Goal: Task Accomplishment & Management: Manage account settings

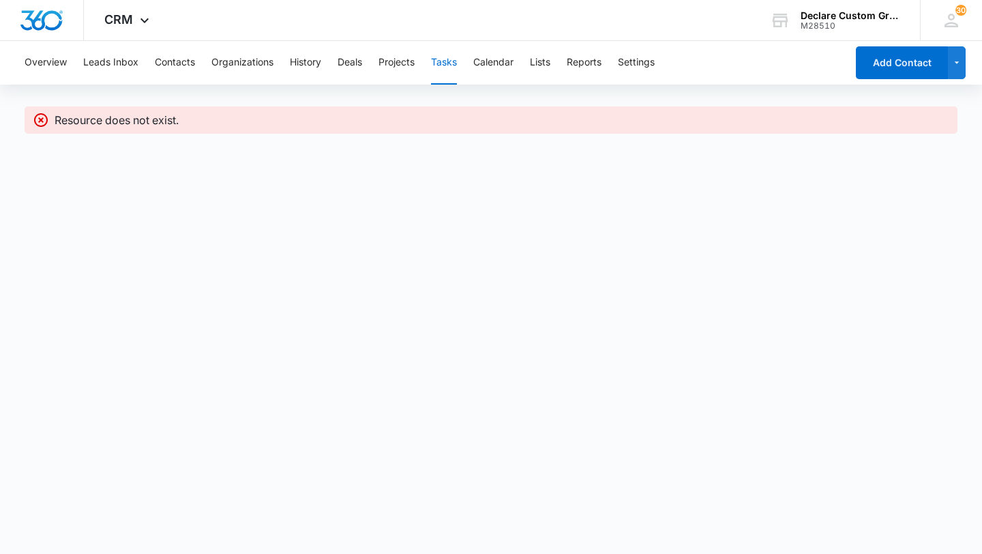
click at [55, 120] on p "Resource does not exist." at bounding box center [117, 120] width 124 height 16
click at [441, 61] on button "Tasks" at bounding box center [444, 63] width 26 height 44
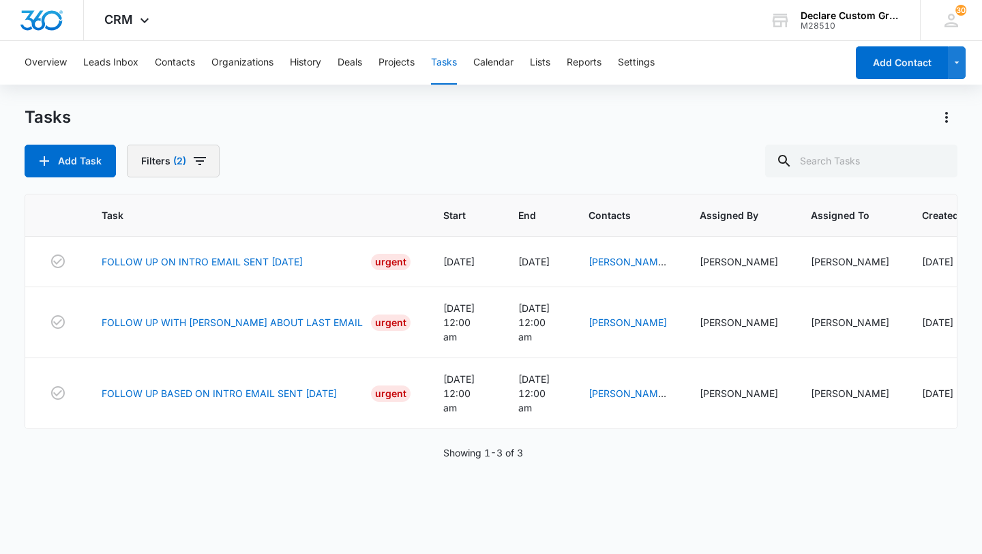
click at [169, 168] on button "Filters (2)" at bounding box center [173, 161] width 93 height 33
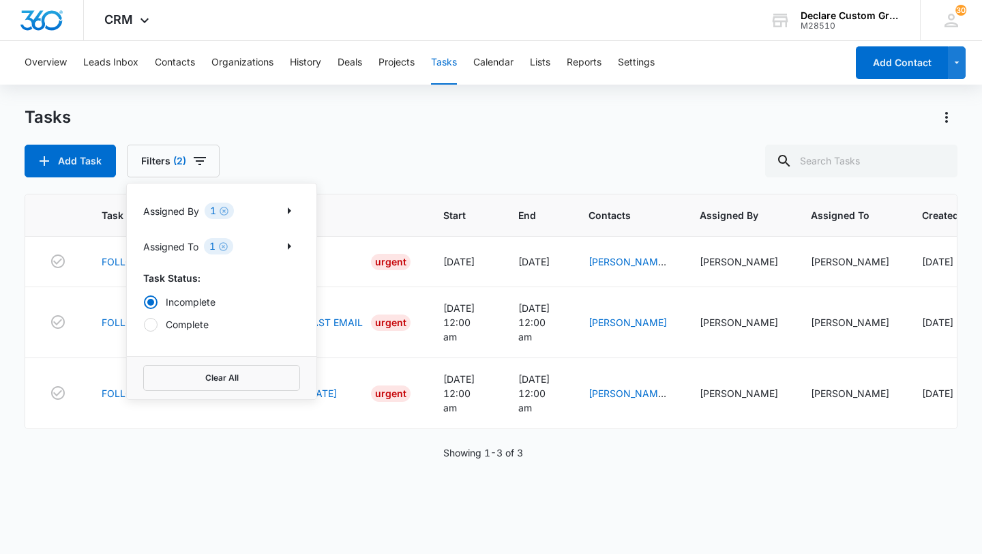
click at [150, 331] on div at bounding box center [151, 325] width 14 height 14
click at [144, 325] on input "Complete" at bounding box center [143, 324] width 1 height 1
radio input "false"
radio input "true"
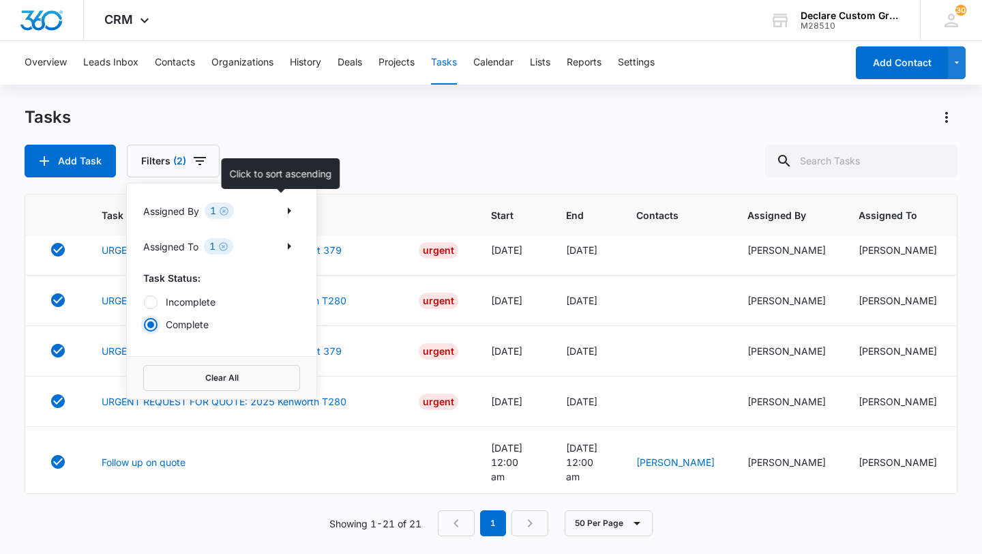
scroll to position [839, 0]
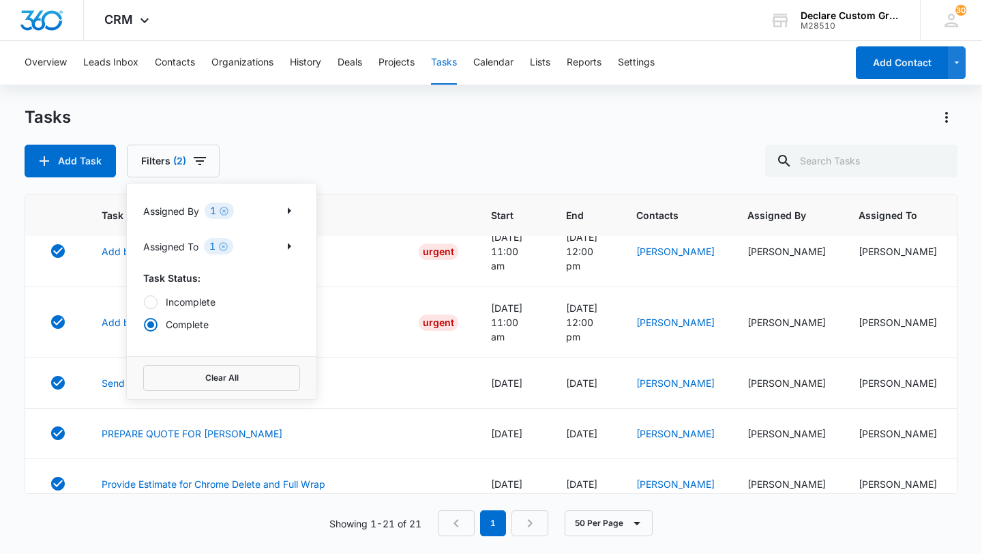
click at [391, 130] on div "Tasks Add Task Filters (2) Assigned By 1 Assigned To 1 Task Status: Incomplete …" at bounding box center [491, 141] width 933 height 71
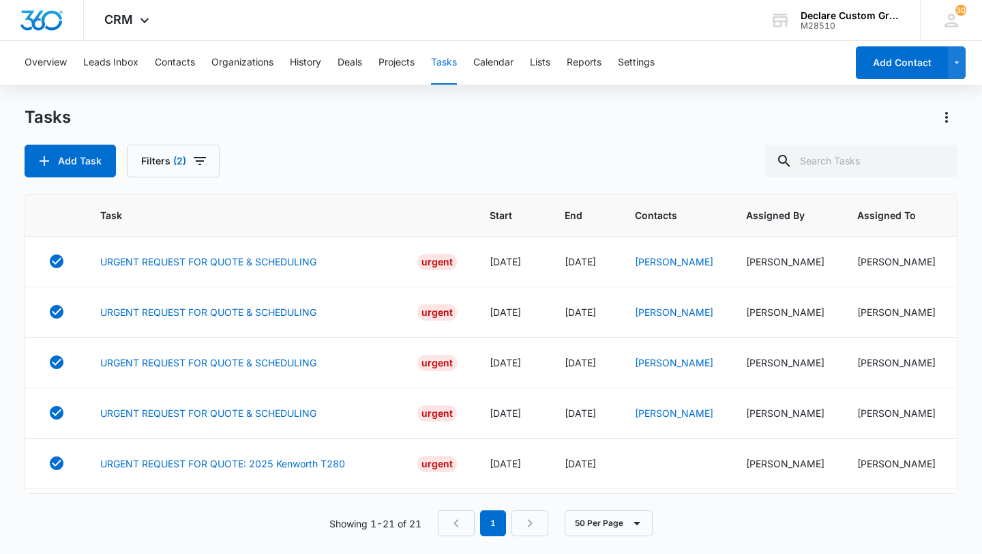
scroll to position [839, 1]
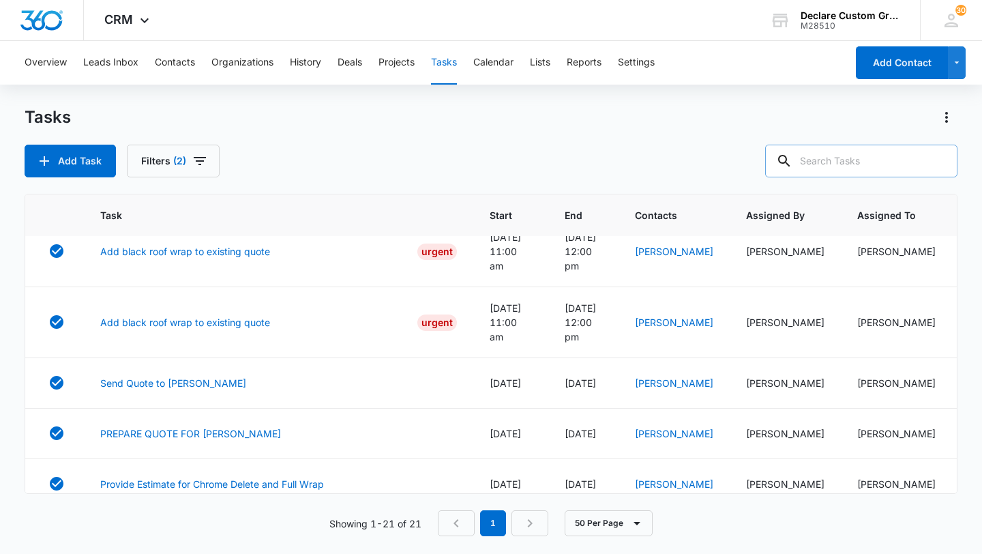
click at [857, 156] on input "text" at bounding box center [861, 161] width 192 height 33
type input "bumper"
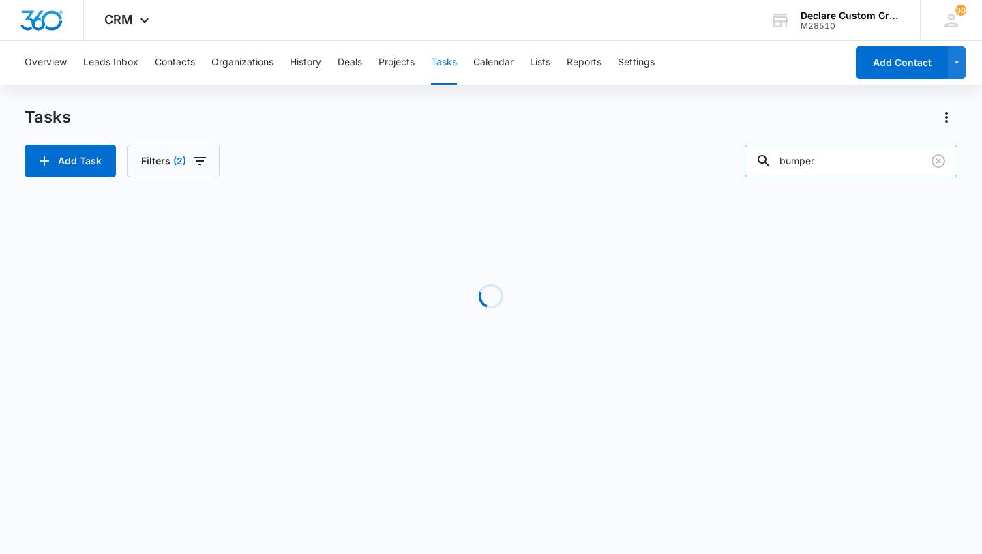
scroll to position [0, 0]
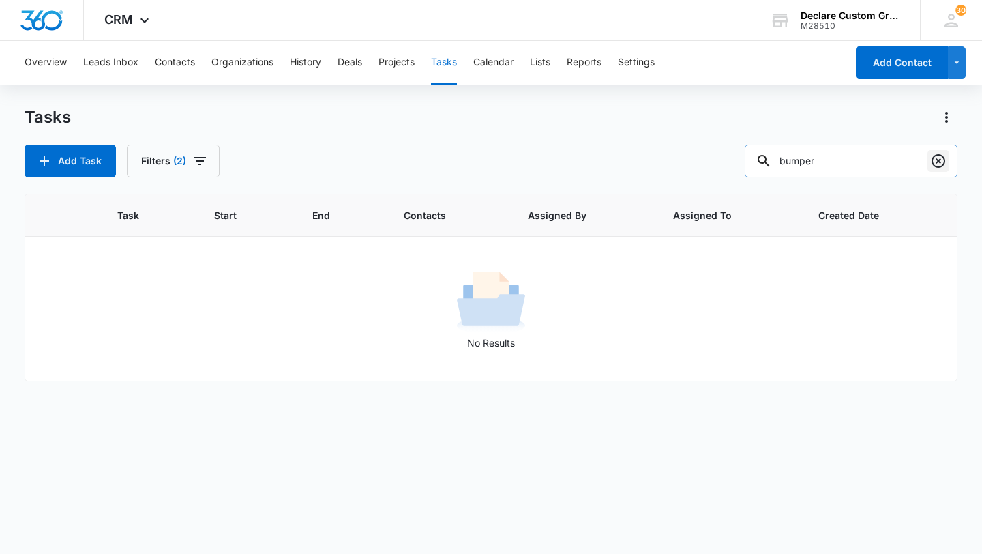
click at [936, 163] on icon "Clear" at bounding box center [938, 161] width 14 height 14
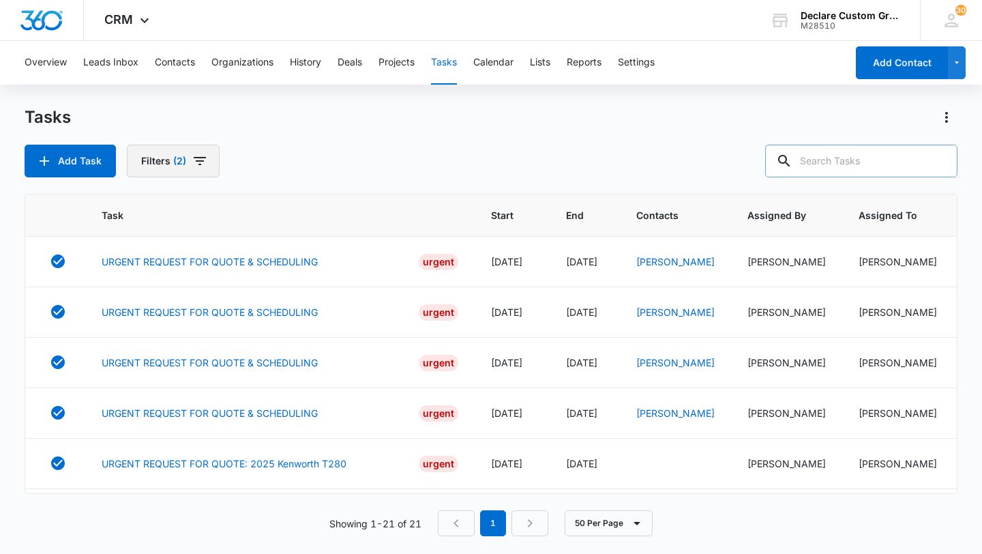
click at [200, 165] on icon "button" at bounding box center [200, 161] width 16 height 16
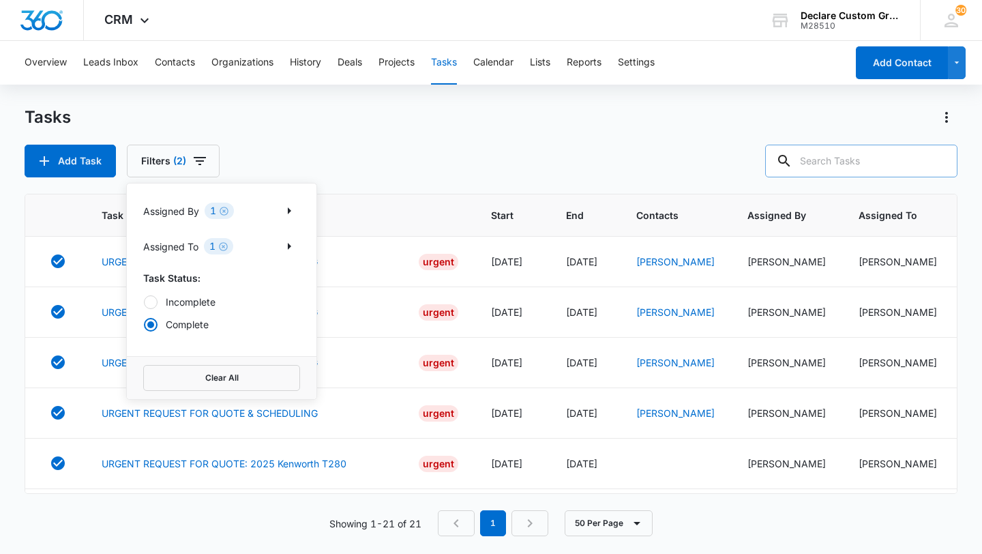
click at [199, 300] on label "Incomplete" at bounding box center [221, 302] width 157 height 14
click at [144, 301] on input "Incomplete" at bounding box center [143, 301] width 1 height 1
radio input "true"
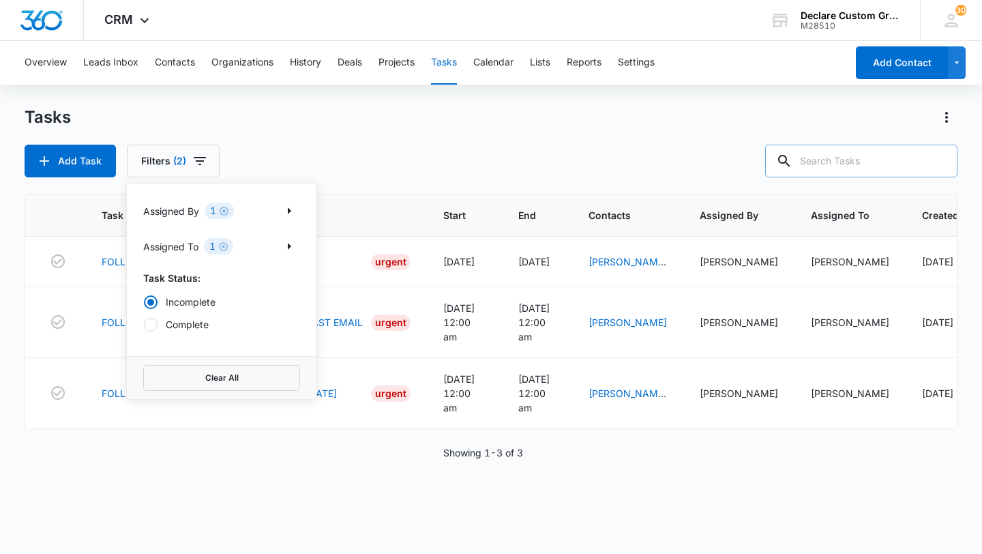
click at [344, 105] on div "Overview Leads Inbox Contacts Organizations History Deals Projects Tasks Calend…" at bounding box center [491, 296] width 982 height 511
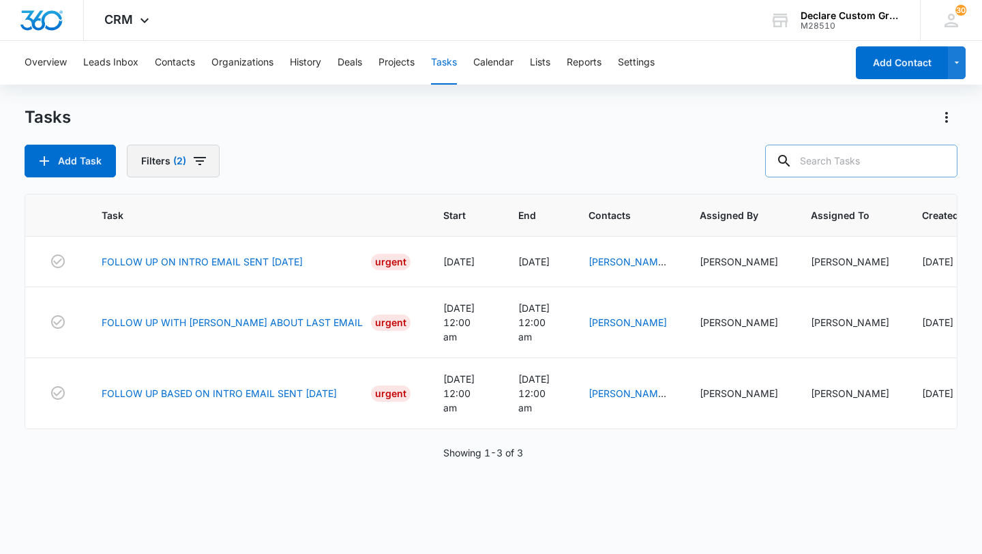
click at [205, 166] on icon "button" at bounding box center [200, 161] width 16 height 16
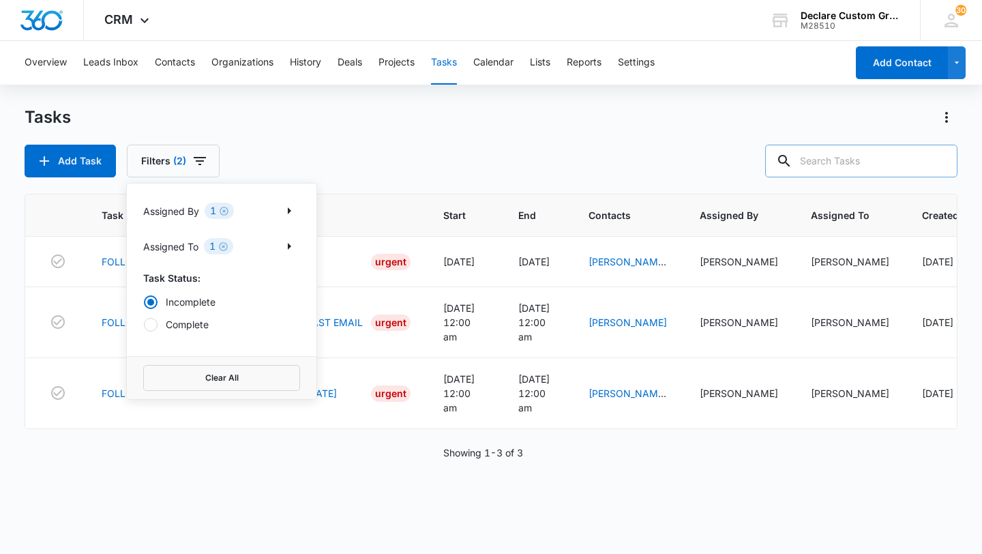
click at [153, 321] on div at bounding box center [151, 325] width 14 height 14
click at [144, 324] on input "Complete" at bounding box center [143, 324] width 1 height 1
radio input "false"
radio input "true"
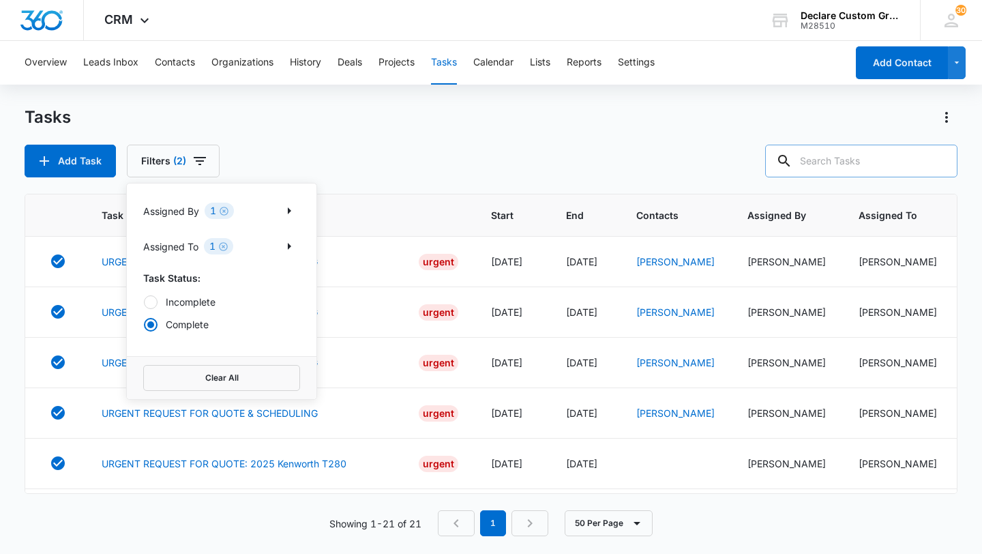
click at [344, 127] on div "Tasks" at bounding box center [491, 117] width 933 height 22
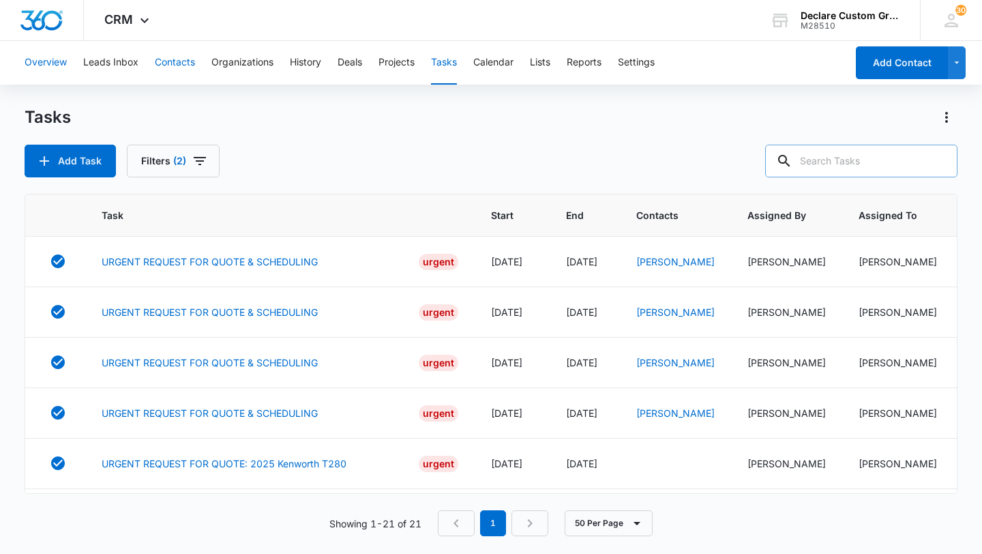
drag, startPoint x: 172, startPoint y: 59, endPoint x: 52, endPoint y: 63, distance: 119.4
click at [52, 63] on div "Overview Leads Inbox Contacts Organizations History Deals Projects Tasks Calend…" at bounding box center [431, 63] width 830 height 44
click at [52, 63] on button "Overview" at bounding box center [46, 63] width 42 height 44
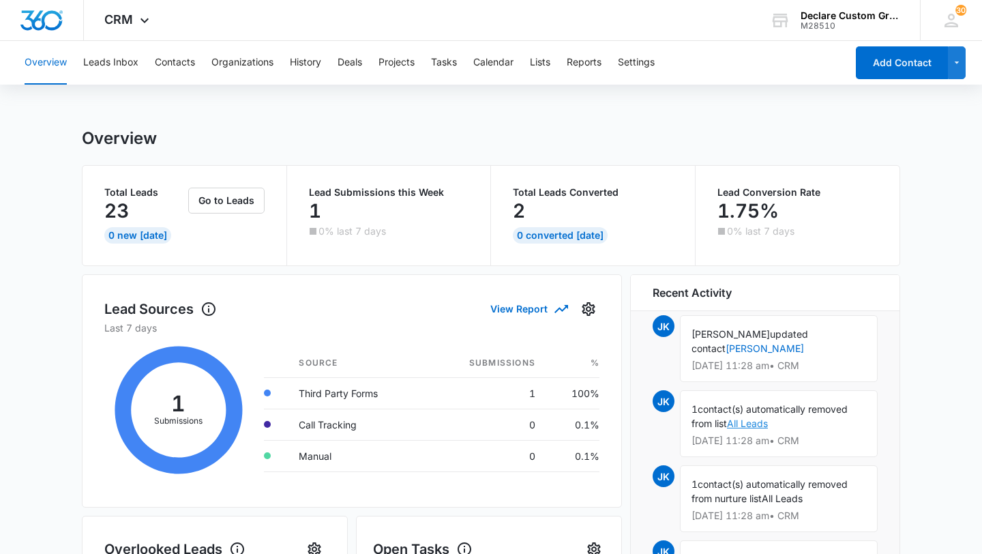
click at [761, 419] on link "All Leads" at bounding box center [747, 423] width 41 height 12
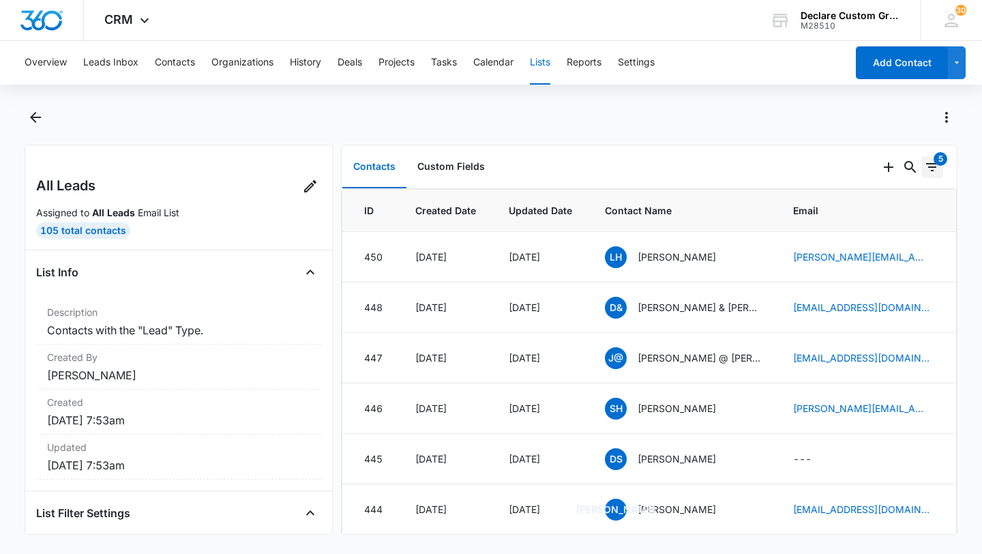
click at [933, 169] on icon "Filters" at bounding box center [932, 167] width 16 height 16
click at [946, 112] on icon "Actions" at bounding box center [946, 117] width 3 height 11
click at [766, 112] on div at bounding box center [505, 117] width 903 height 22
click at [956, 63] on icon "button" at bounding box center [956, 63] width 5 height 2
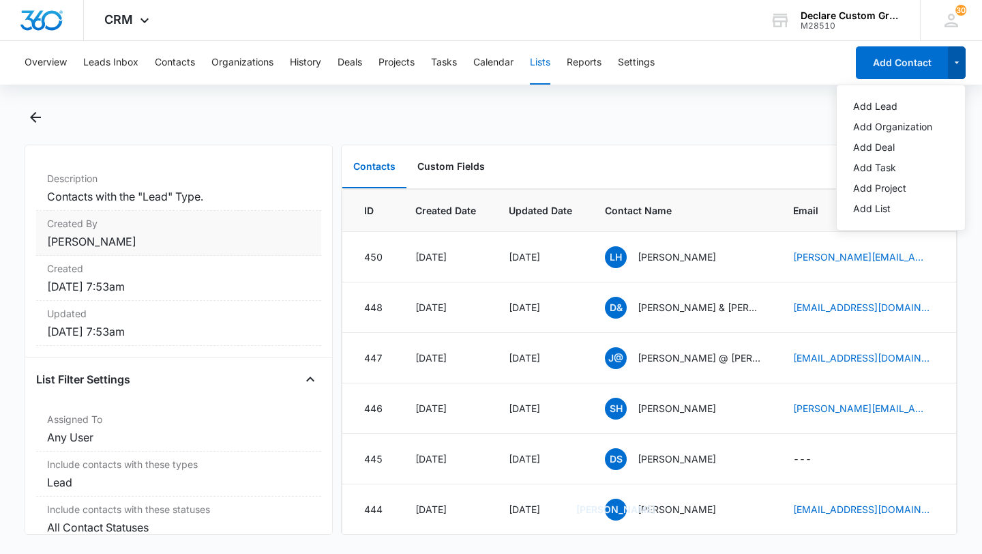
scroll to position [157, 0]
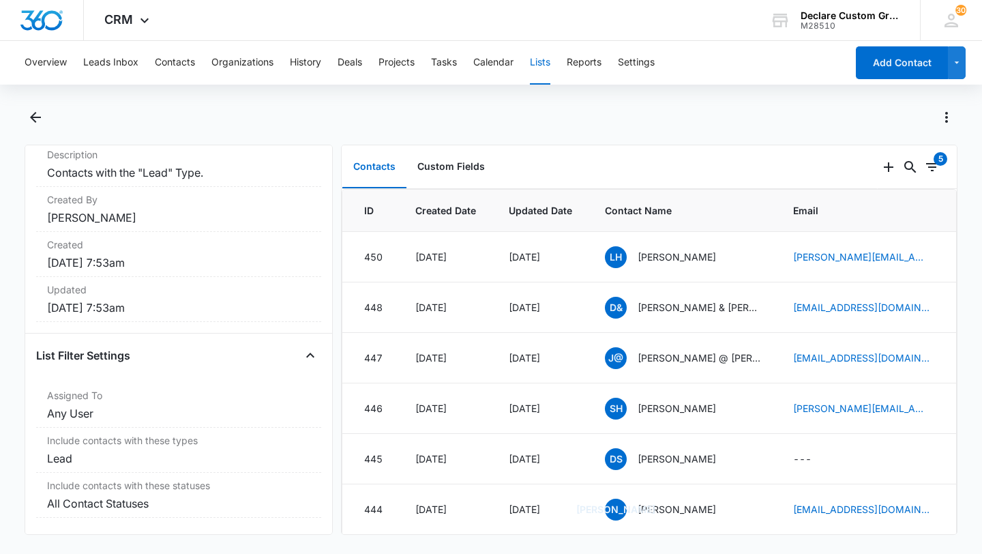
click at [562, 224] on th "Updated Date" at bounding box center [540, 211] width 96 height 42
click at [33, 120] on icon "Back" at bounding box center [35, 117] width 11 height 11
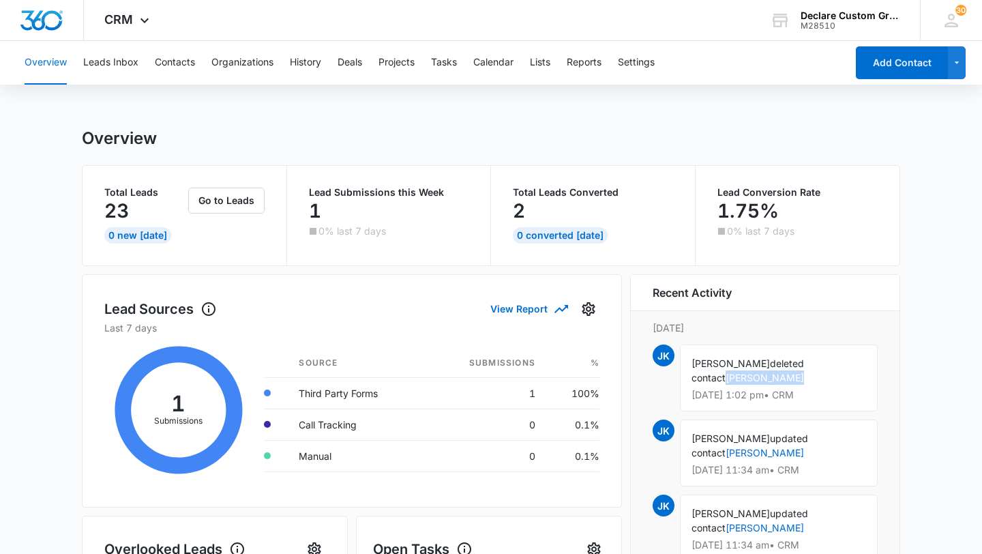
drag, startPoint x: 831, startPoint y: 360, endPoint x: 834, endPoint y: 374, distance: 14.7
click at [835, 374] on div "[PERSON_NAME] deleted contact [PERSON_NAME] [DATE] 1:02 pm • CRM" at bounding box center [779, 377] width 198 height 67
copy span "[PERSON_NAME]"
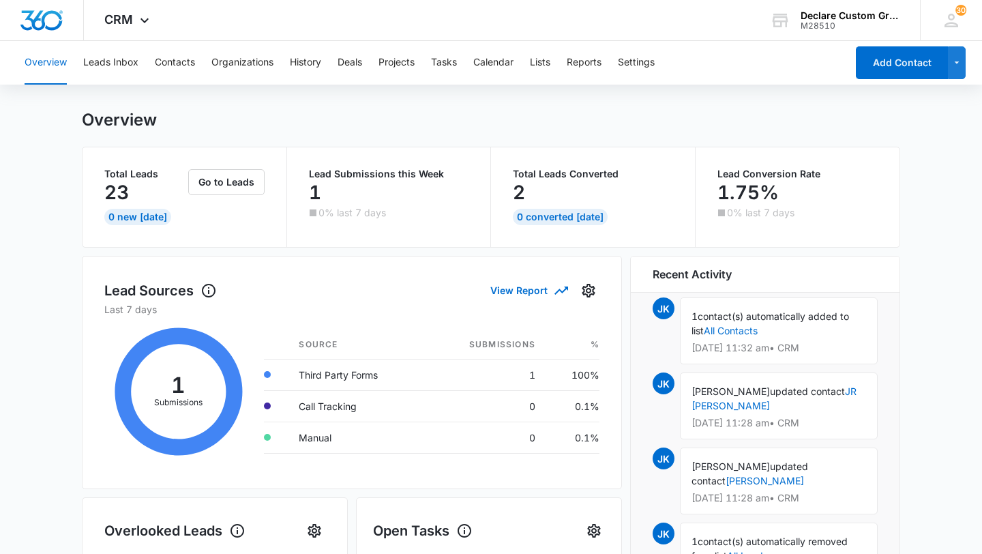
scroll to position [21, 0]
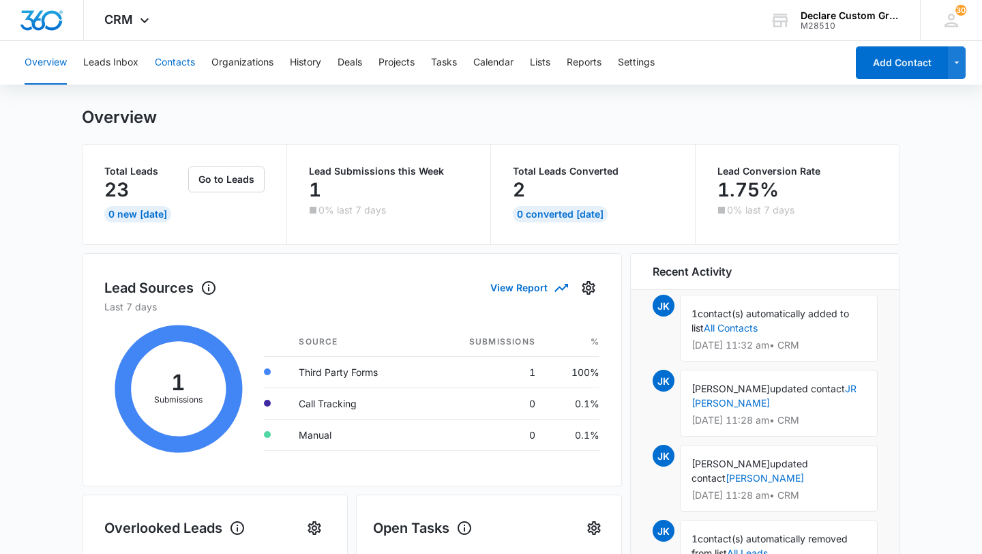
click at [177, 63] on button "Contacts" at bounding box center [175, 63] width 40 height 44
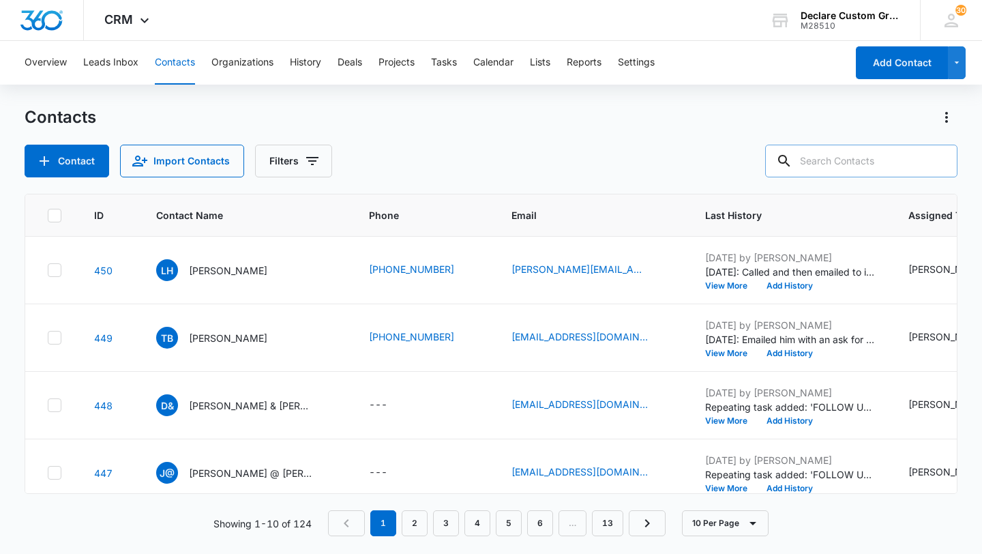
click at [834, 162] on input "text" at bounding box center [861, 161] width 192 height 33
paste input "[PERSON_NAME]"
type input "[PERSON_NAME]"
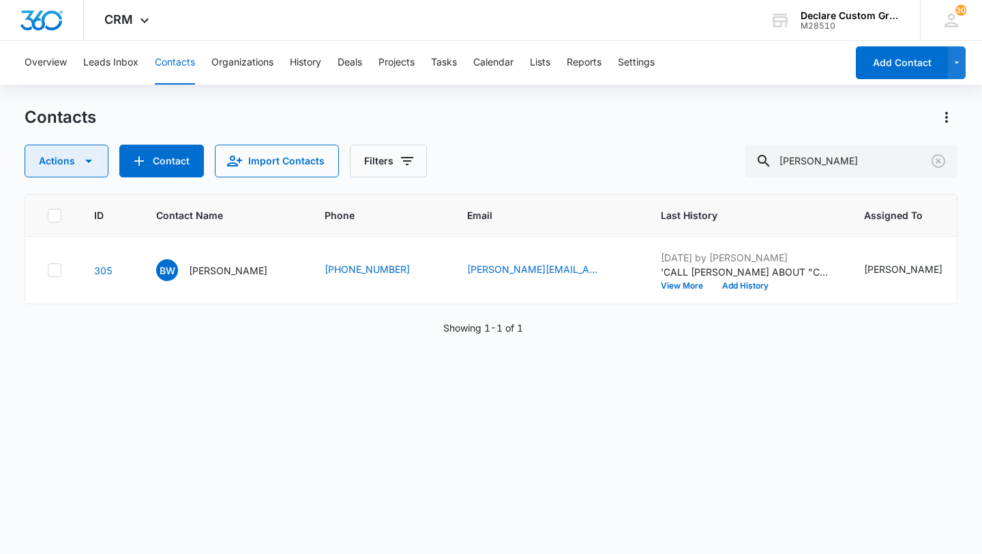
click at [67, 164] on button "Actions" at bounding box center [67, 161] width 84 height 33
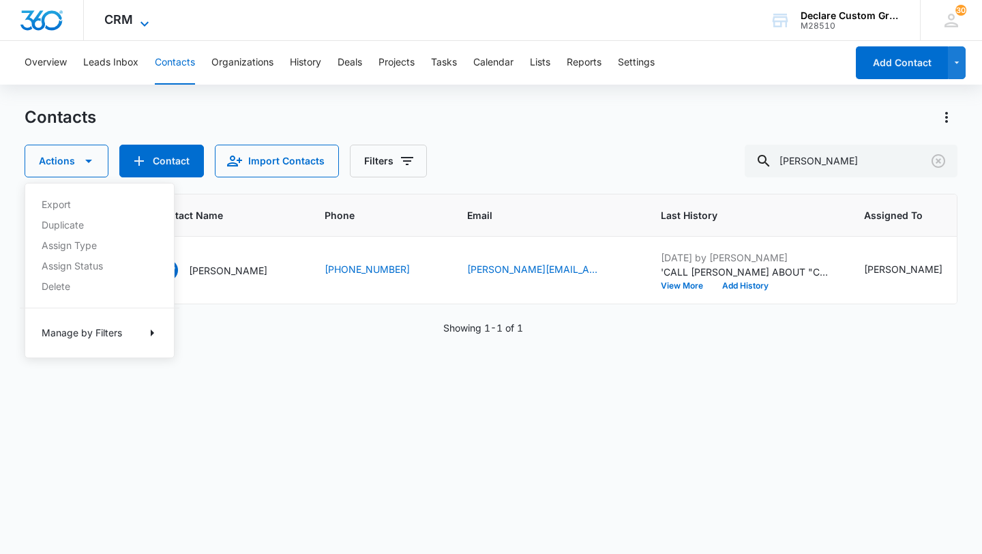
click at [124, 22] on span "CRM" at bounding box center [118, 19] width 29 height 14
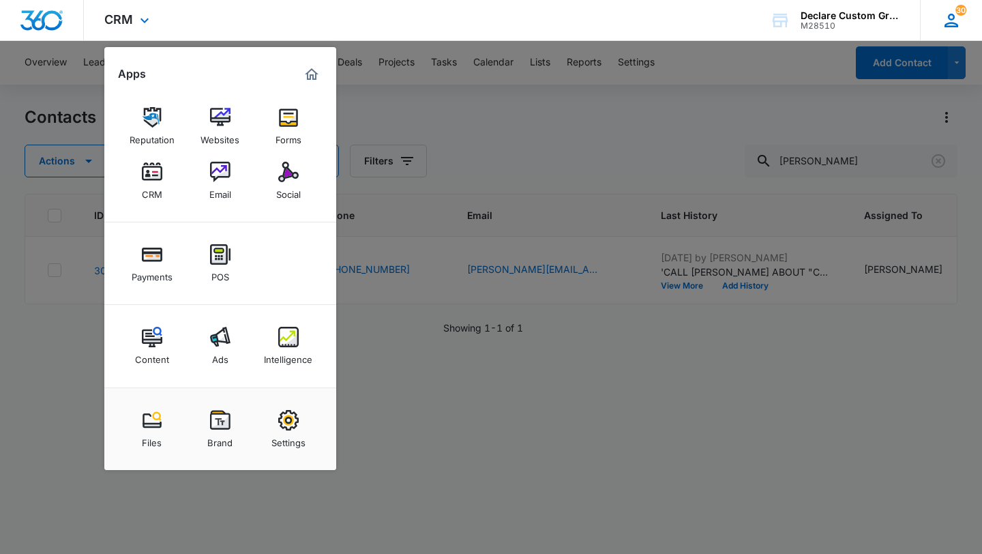
click at [961, 12] on span "30" at bounding box center [960, 10] width 11 height 11
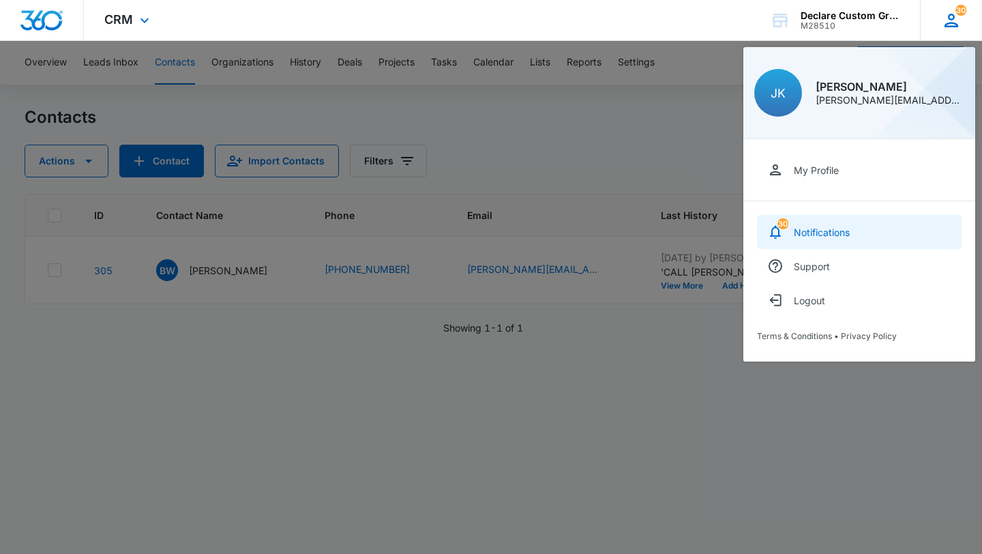
click at [783, 227] on span "30" at bounding box center [782, 223] width 11 height 11
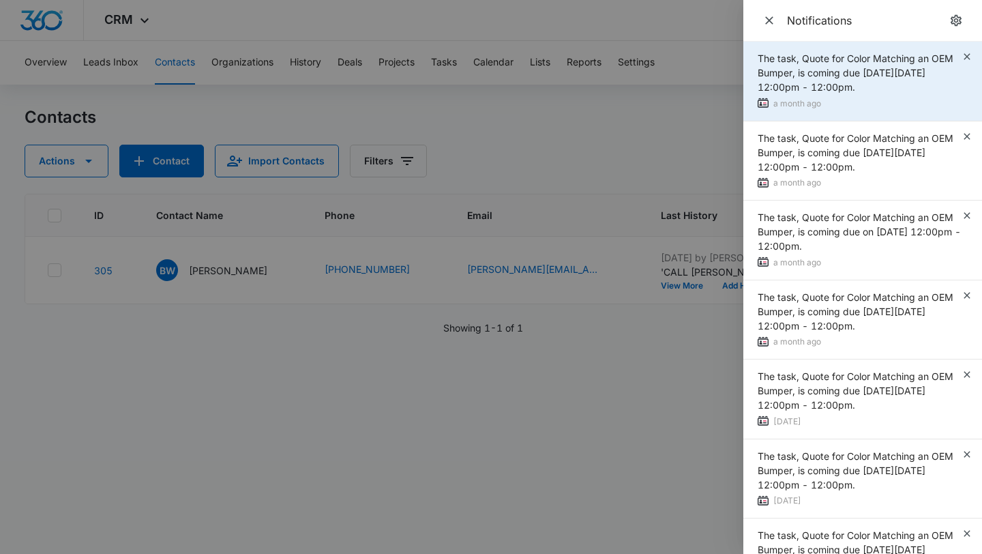
click at [830, 86] on span "The task, Quote for Color Matching an OEM Bumper, is coming due [DATE][DATE] 12…" at bounding box center [855, 72] width 196 height 40
click at [770, 64] on span "The task, Quote for Color Matching an OEM Bumper, is coming due [DATE][DATE] 12…" at bounding box center [855, 72] width 196 height 40
click at [792, 65] on div "The task, Quote for Color Matching an OEM Bumper, is coming due [DATE][DATE] 12…" at bounding box center [859, 72] width 204 height 43
click at [768, 101] on img at bounding box center [762, 102] width 11 height 11
click at [768, 102] on img at bounding box center [762, 102] width 11 height 11
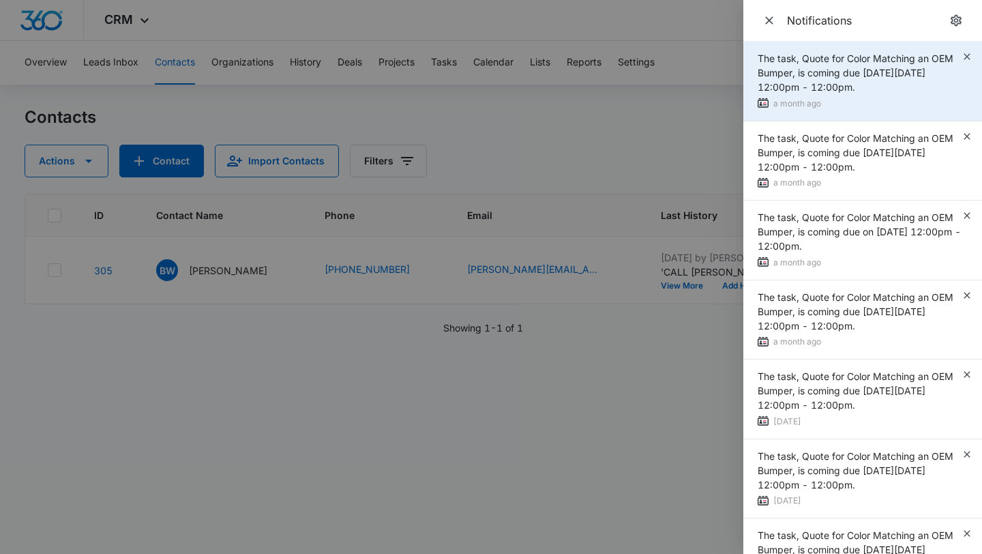
click at [768, 102] on img at bounding box center [762, 102] width 11 height 11
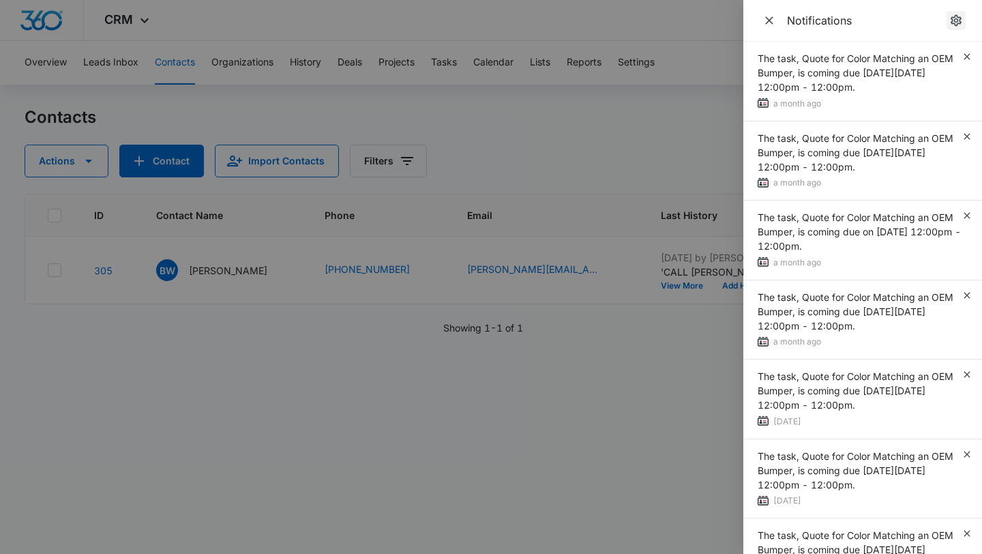
click at [955, 18] on icon "notifications.title" at bounding box center [956, 21] width 14 height 14
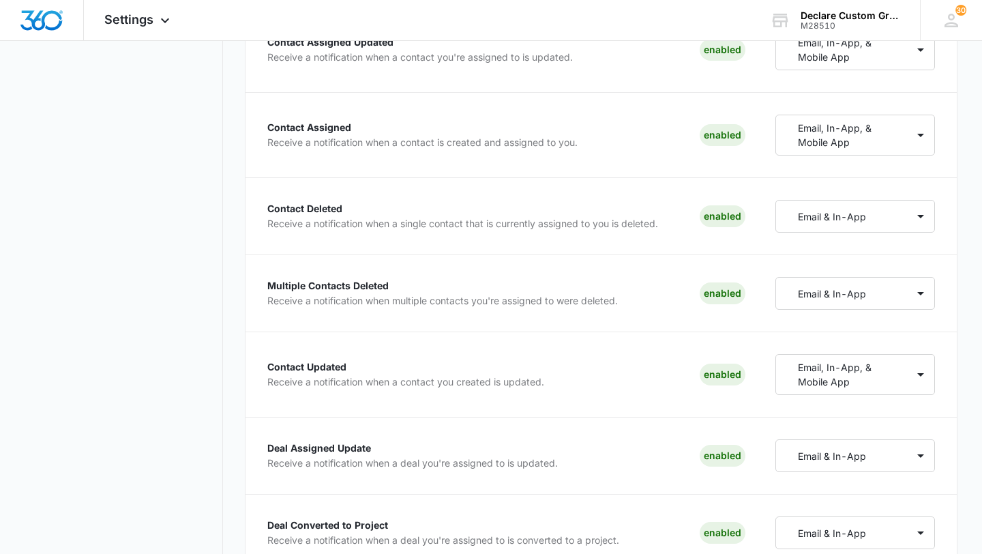
scroll to position [699, 0]
click at [832, 213] on p "Email & In-App" at bounding box center [832, 218] width 68 height 14
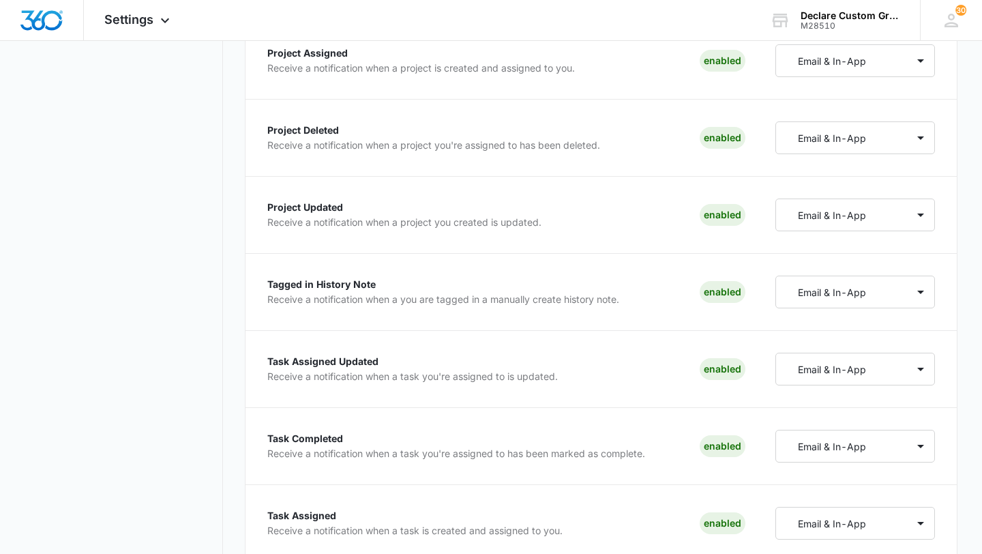
scroll to position [2469, 0]
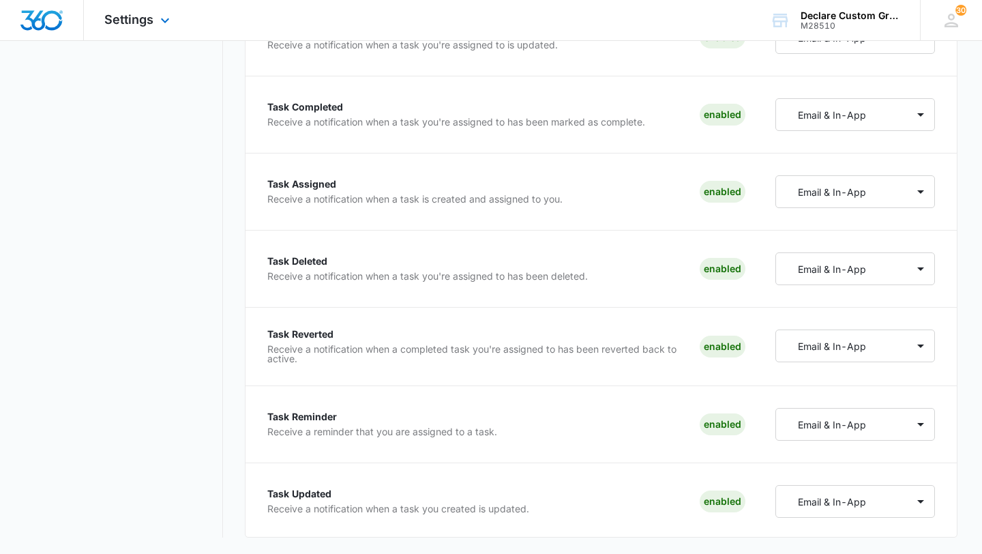
click at [140, 28] on div "Settings Apps Reputation Websites Forms CRM Email Social Payments POS Content A…" at bounding box center [139, 20] width 110 height 40
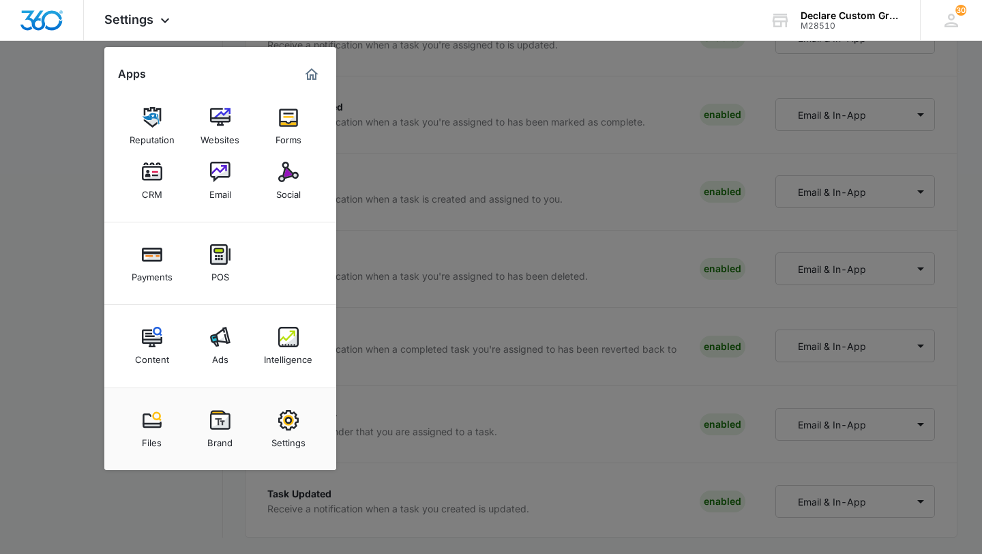
click at [65, 280] on div at bounding box center [491, 277] width 982 height 554
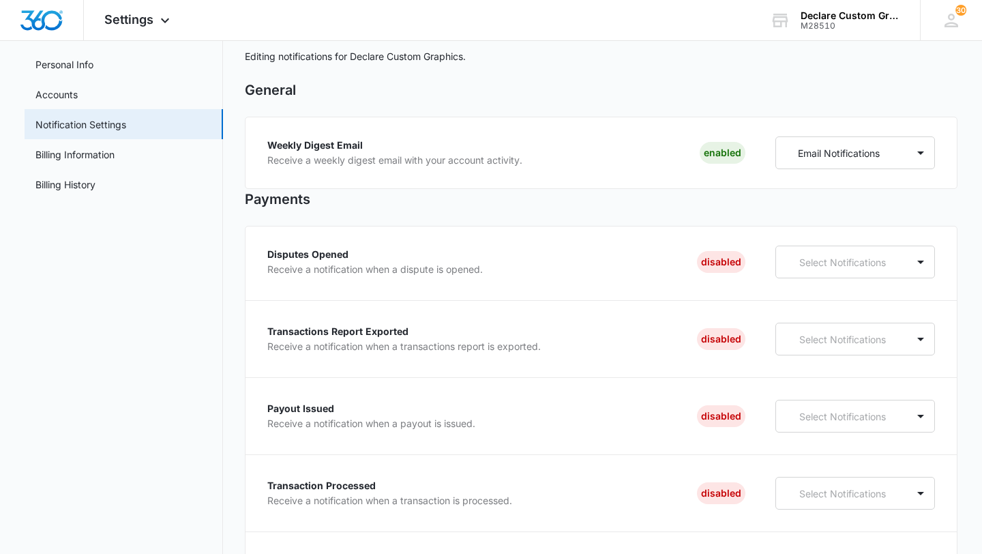
scroll to position [0, 0]
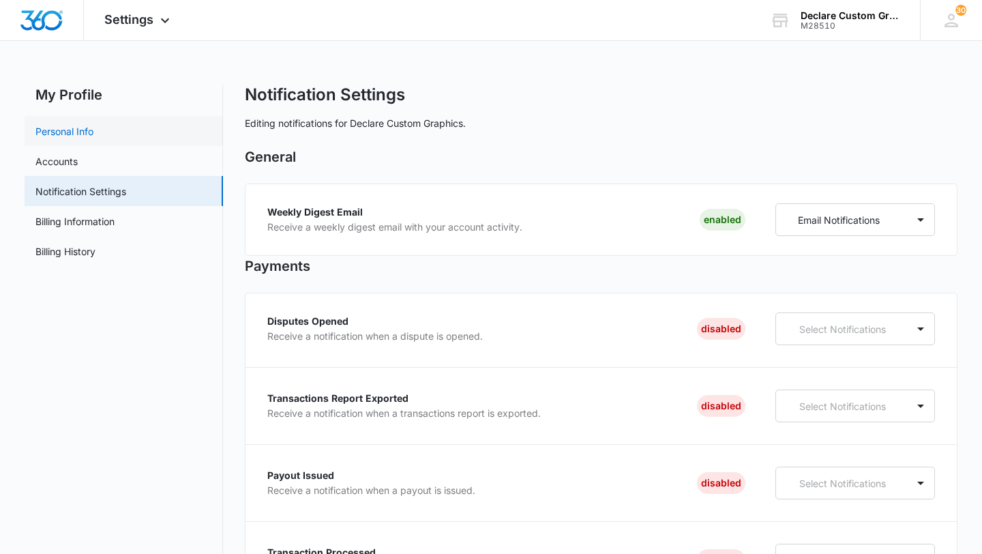
click at [64, 125] on link "Personal Info" at bounding box center [64, 131] width 58 height 14
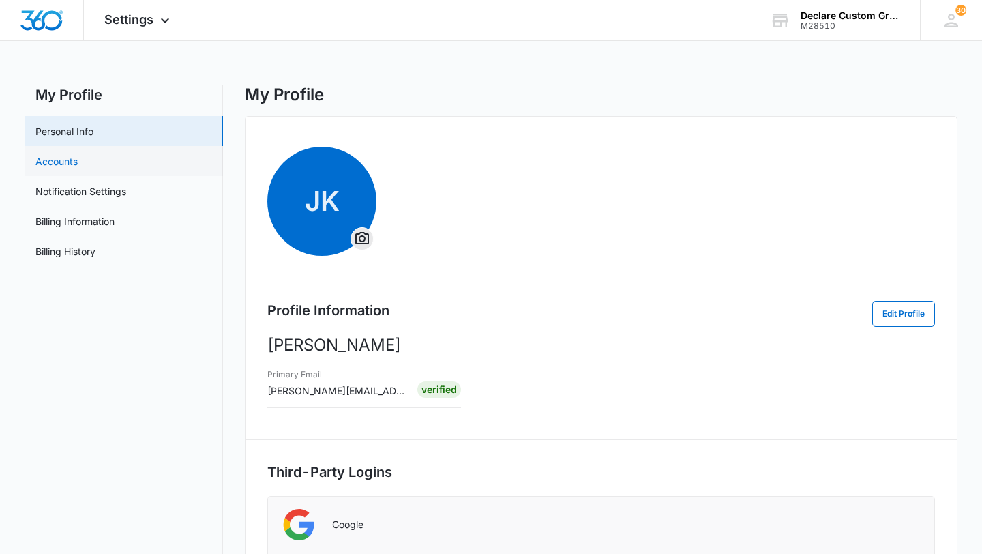
click at [78, 162] on link "Accounts" at bounding box center [56, 161] width 42 height 14
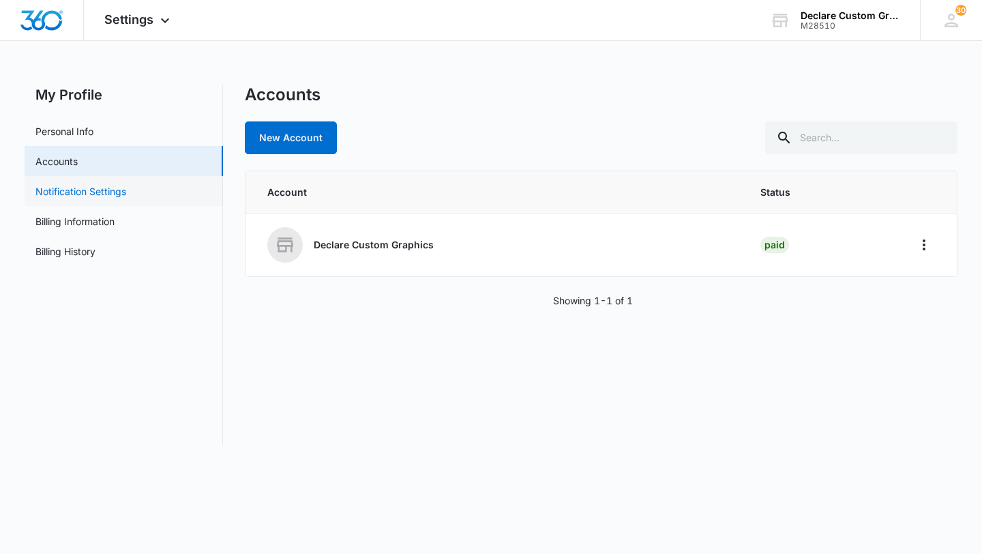
click at [100, 189] on link "Notification Settings" at bounding box center [80, 191] width 91 height 14
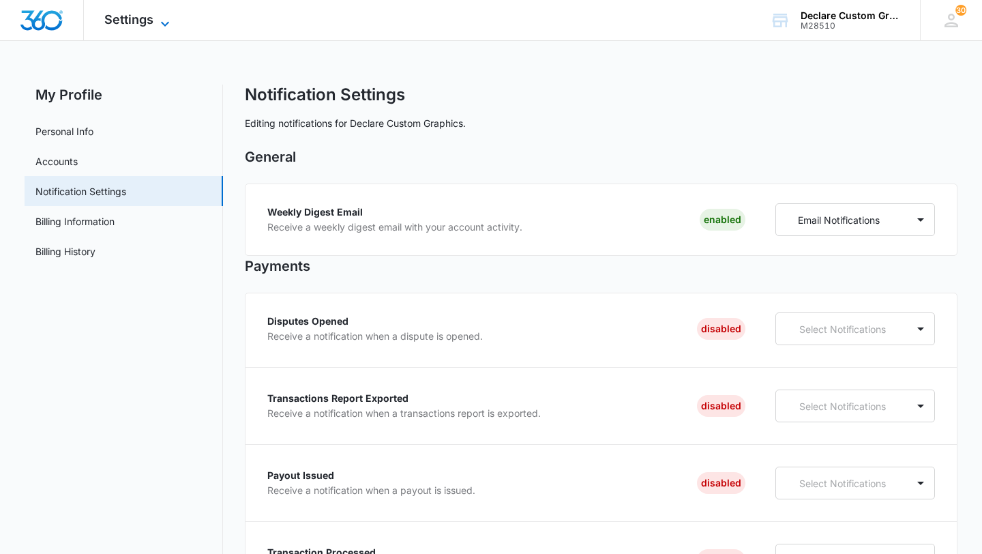
click at [125, 15] on span "Settings" at bounding box center [128, 19] width 49 height 14
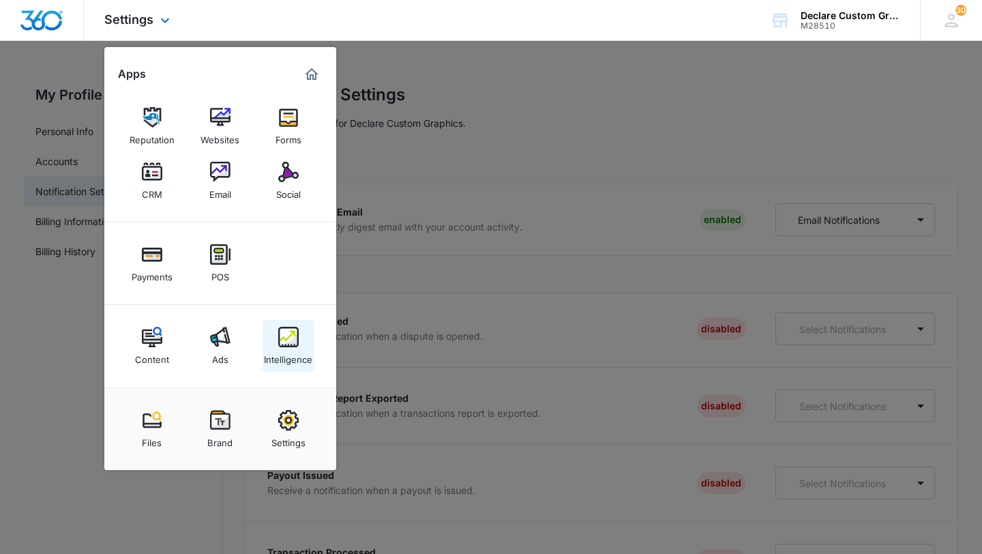
click at [289, 339] on img at bounding box center [288, 337] width 20 height 20
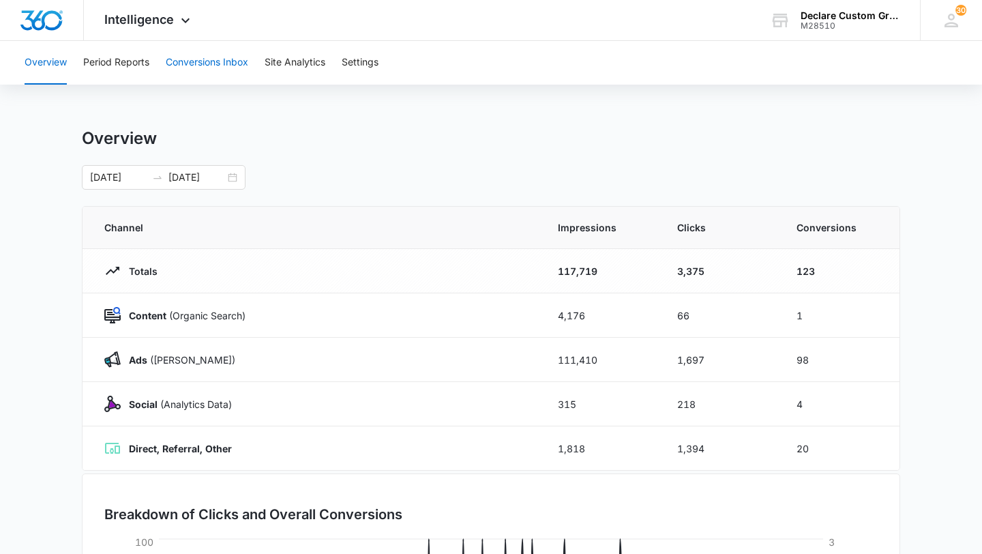
click at [212, 65] on button "Conversions Inbox" at bounding box center [207, 63] width 82 height 44
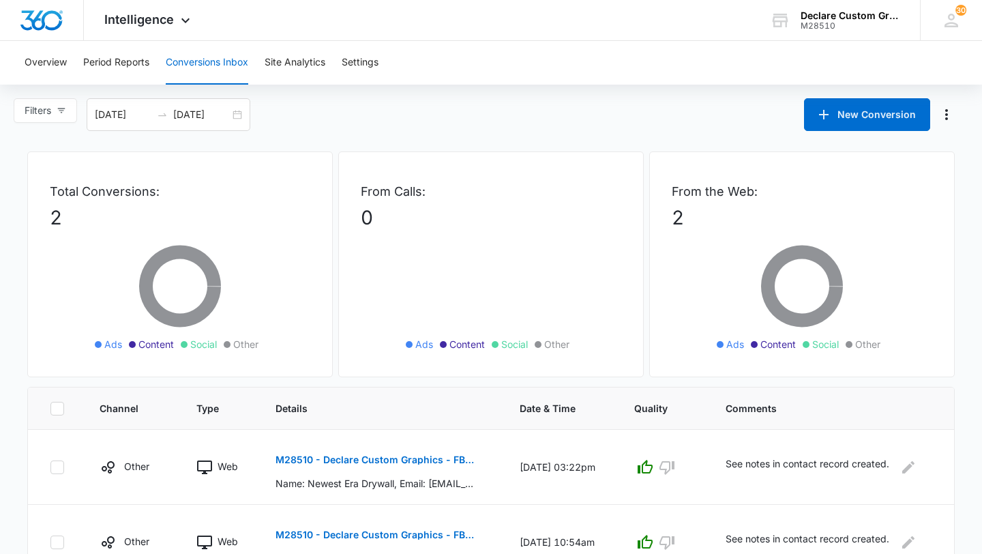
scroll to position [57, 0]
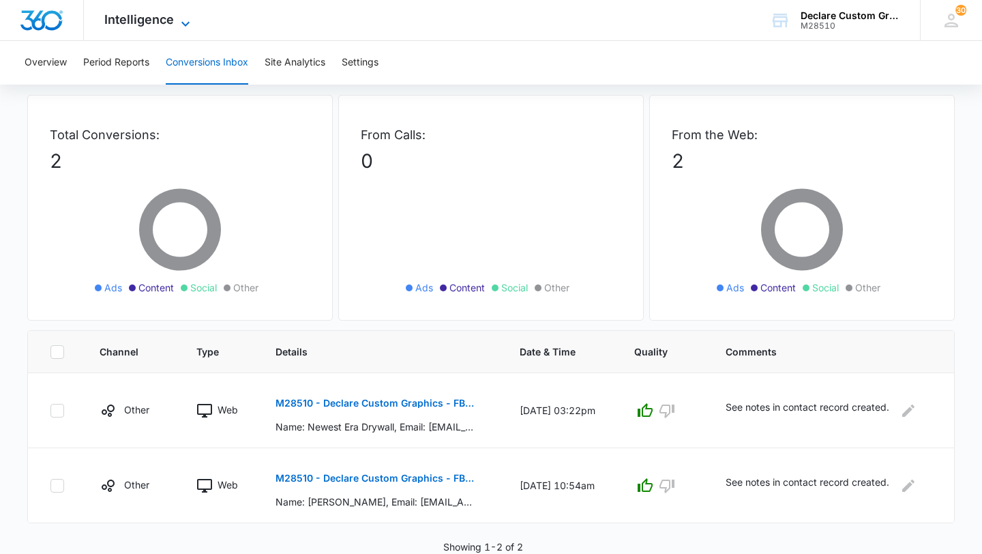
click at [153, 21] on span "Intelligence" at bounding box center [139, 19] width 70 height 14
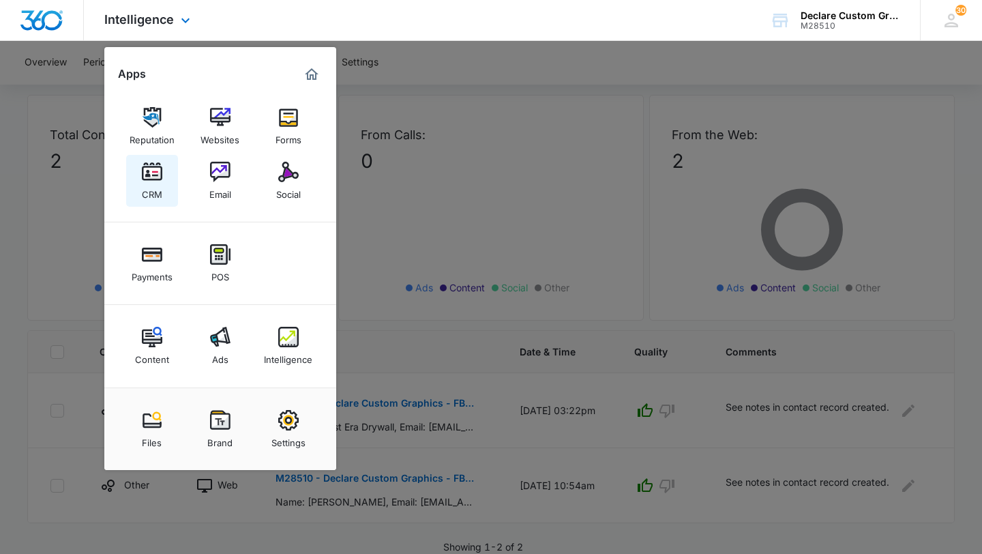
click at [152, 186] on div "CRM" at bounding box center [152, 191] width 20 height 18
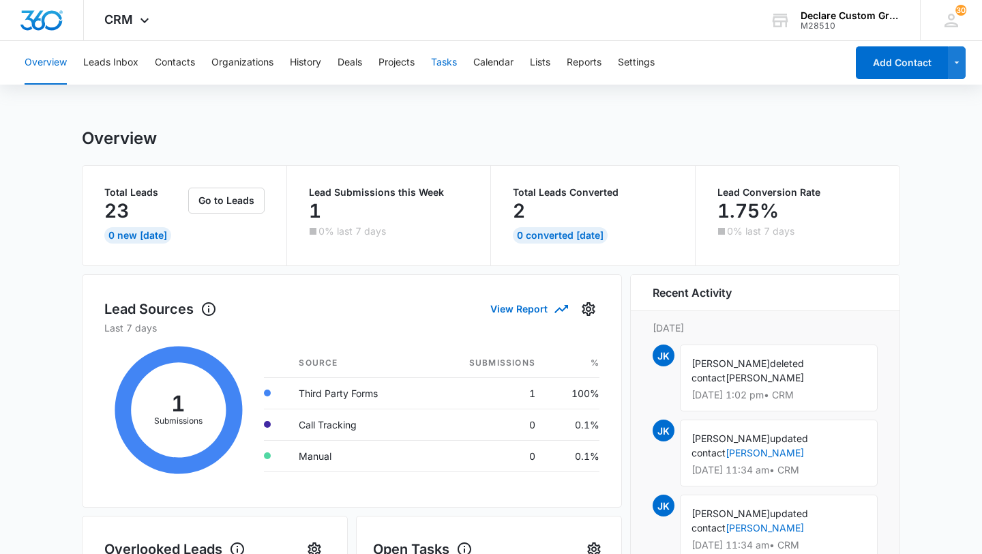
click at [440, 63] on button "Tasks" at bounding box center [444, 63] width 26 height 44
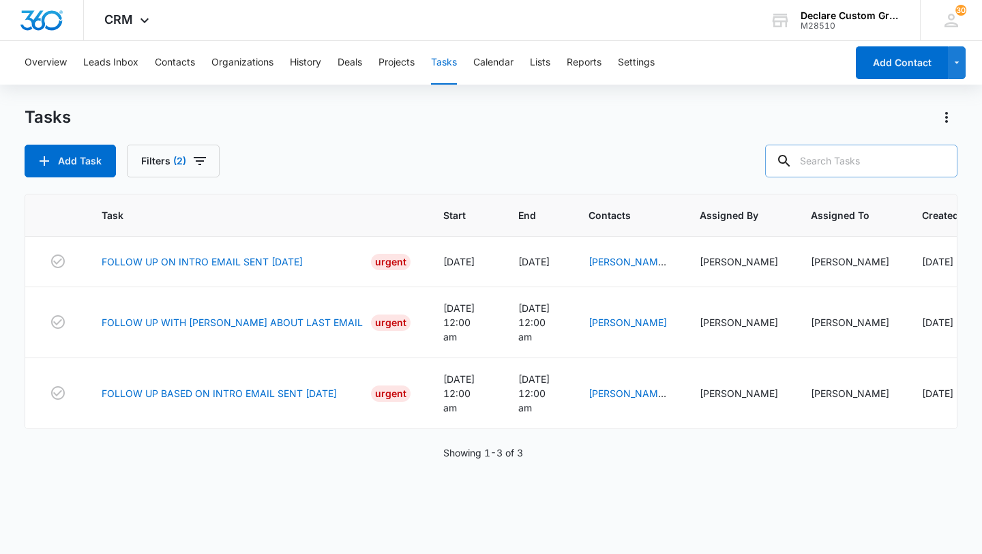
click at [839, 168] on input "text" at bounding box center [861, 161] width 192 height 33
paste input "Quote for Color Matching an OEM Bumper"
type input "Quote for Color Matching an OEM Bumper"
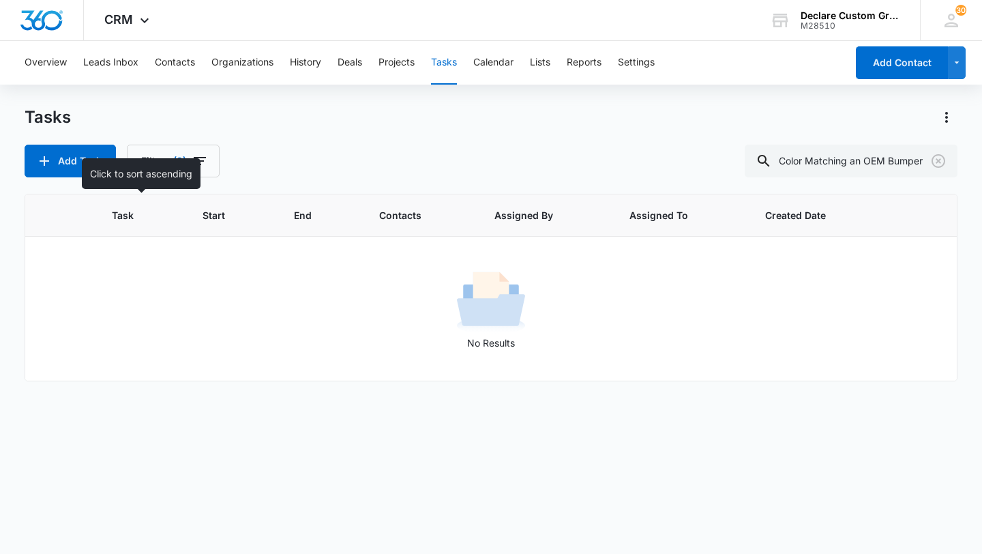
scroll to position [0, 0]
click at [130, 213] on span "Task" at bounding box center [131, 215] width 38 height 14
click at [188, 163] on button "Filters (2)" at bounding box center [173, 161] width 93 height 33
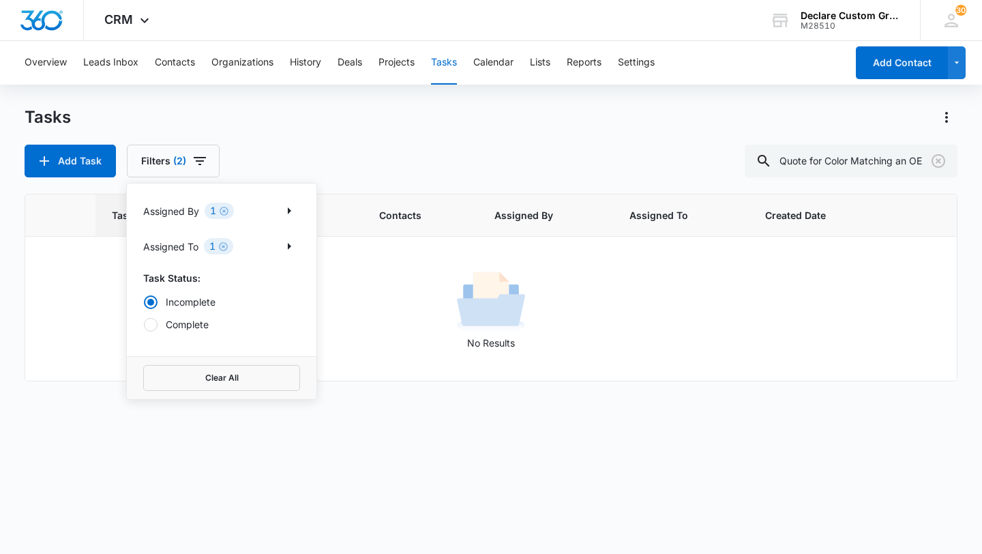
click at [153, 323] on div at bounding box center [151, 325] width 14 height 14
click at [144, 324] on input "Complete" at bounding box center [143, 324] width 1 height 1
radio input "false"
radio input "true"
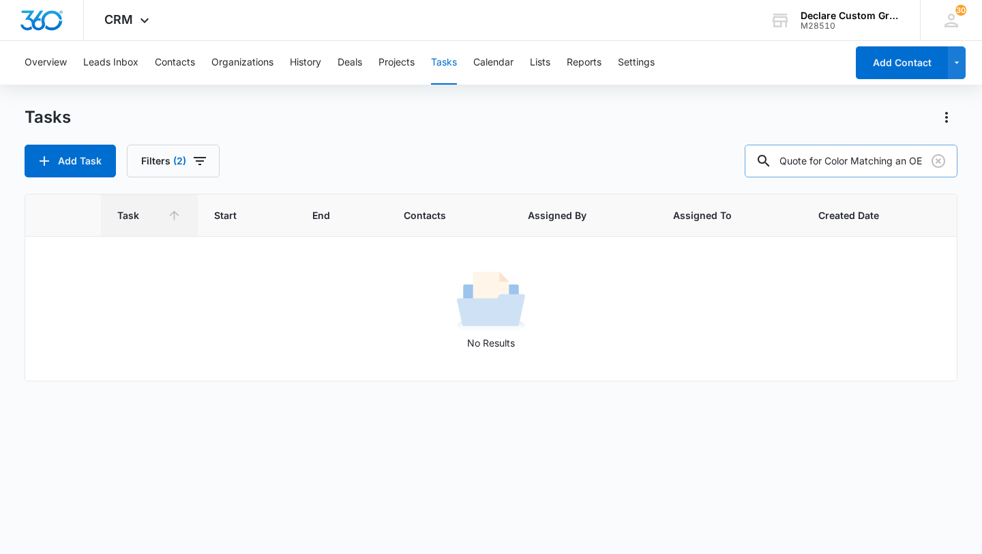
scroll to position [0, 82]
drag, startPoint x: 829, startPoint y: 164, endPoint x: 965, endPoint y: 174, distance: 136.7
click at [965, 175] on main "Tasks Add Task Filters (2) Quote for Color Matching an OEM Bumper Task Start En…" at bounding box center [491, 329] width 982 height 446
click at [201, 163] on icon "button" at bounding box center [200, 161] width 16 height 16
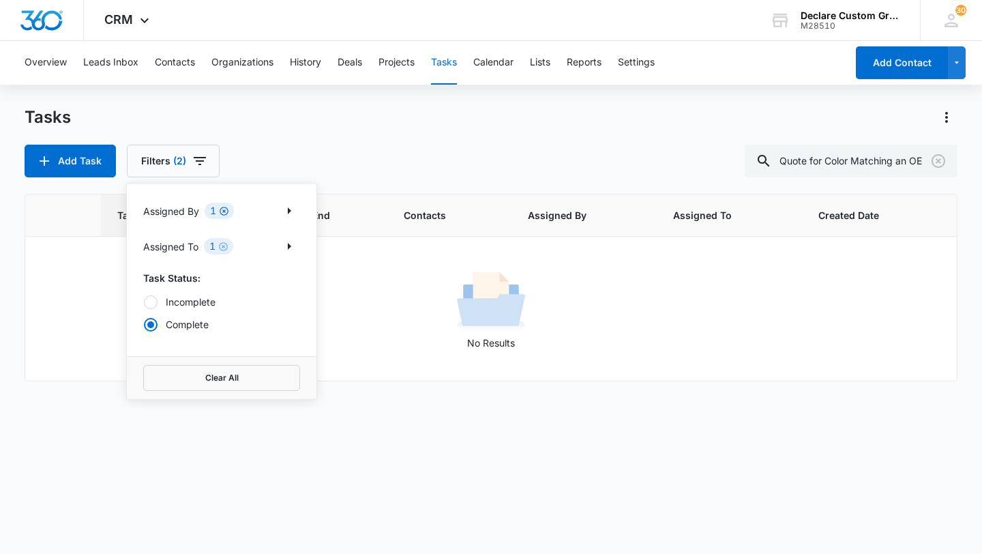
click at [223, 207] on icon "Clear" at bounding box center [224, 211] width 10 height 10
click at [282, 207] on icon "Show Assigned By filters" at bounding box center [289, 210] width 16 height 16
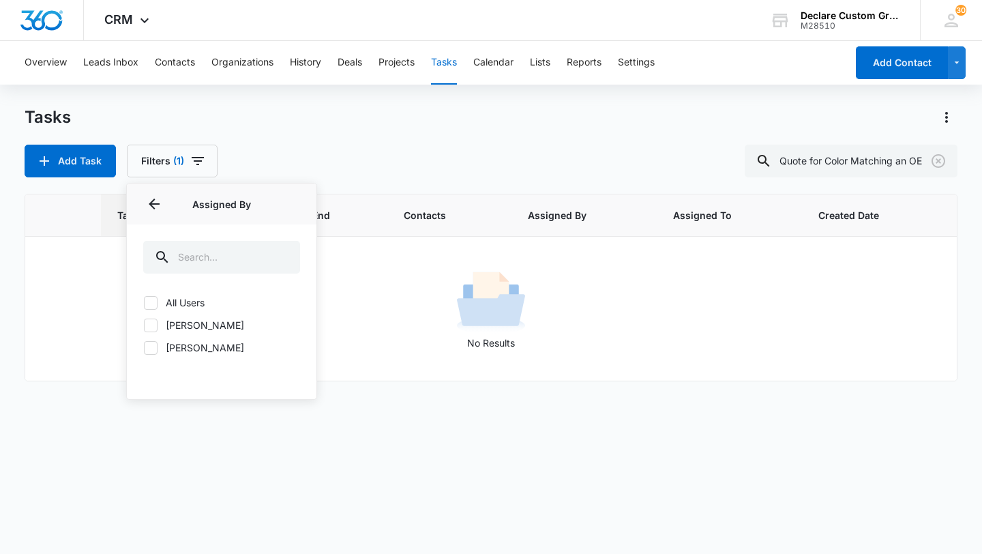
click at [153, 304] on icon at bounding box center [151, 303] width 12 height 12
click at [144, 303] on input "All Users" at bounding box center [143, 302] width 1 height 1
checkbox input "true"
click at [150, 204] on icon "Back" at bounding box center [154, 203] width 11 height 11
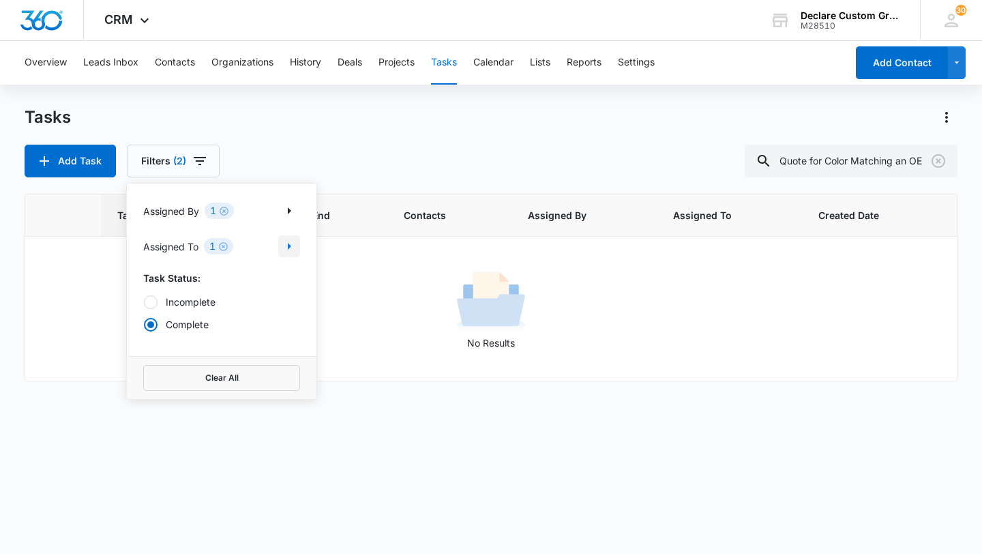
click at [291, 245] on icon "Show Assigned To filters" at bounding box center [289, 246] width 16 height 16
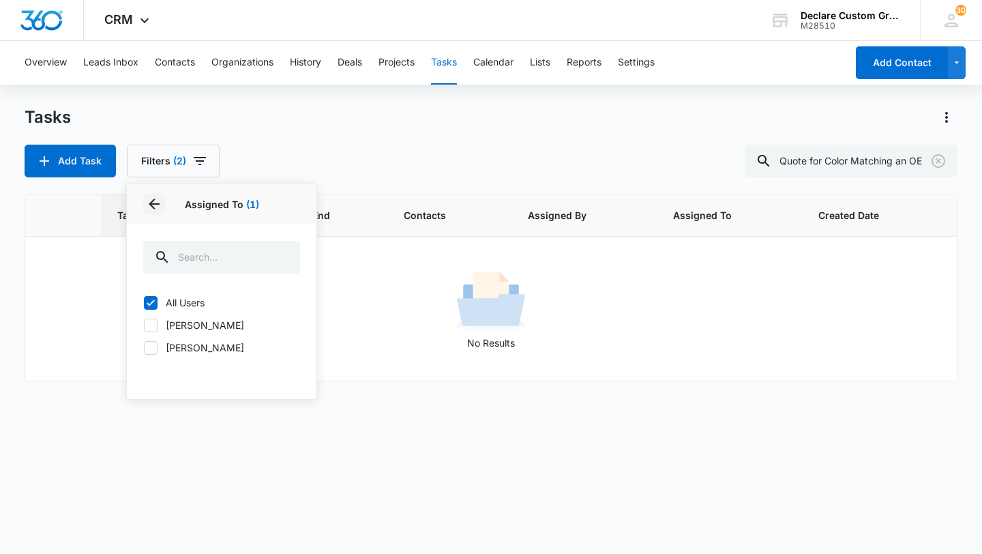
click at [150, 196] on icon "Back" at bounding box center [154, 204] width 16 height 16
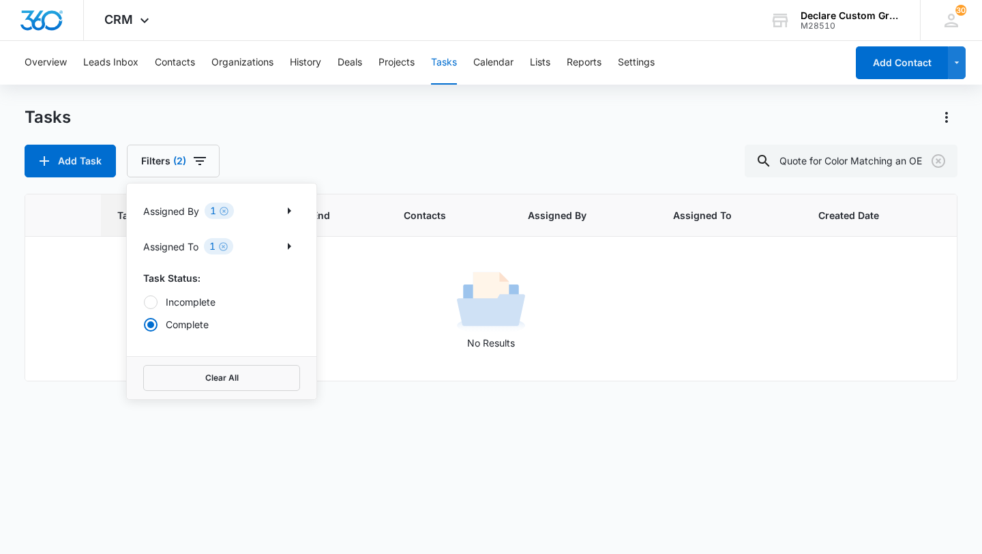
click at [153, 302] on div at bounding box center [151, 302] width 14 height 14
click at [144, 302] on input "Incomplete" at bounding box center [143, 301] width 1 height 1
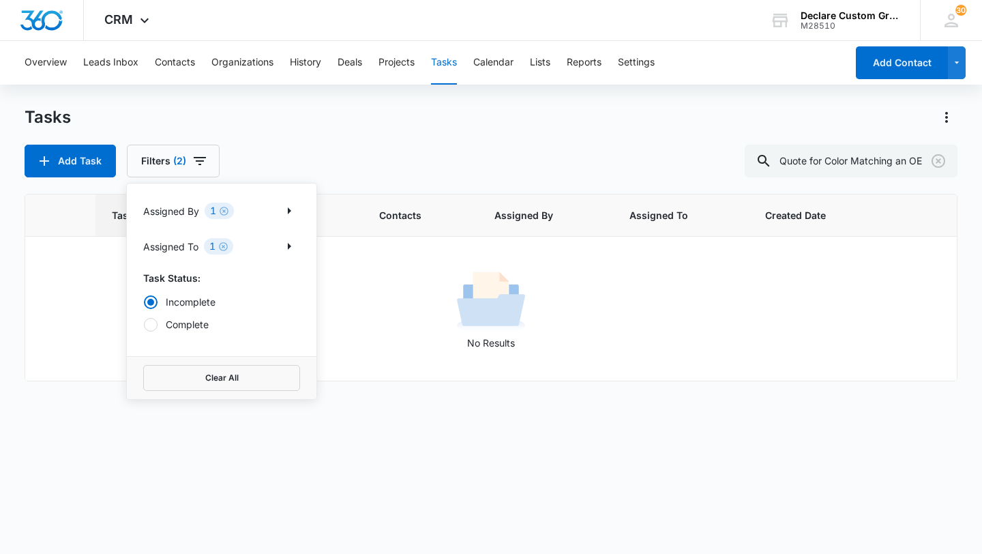
click at [153, 327] on div at bounding box center [151, 325] width 14 height 14
click at [144, 325] on input "Complete" at bounding box center [143, 324] width 1 height 1
radio input "false"
radio input "true"
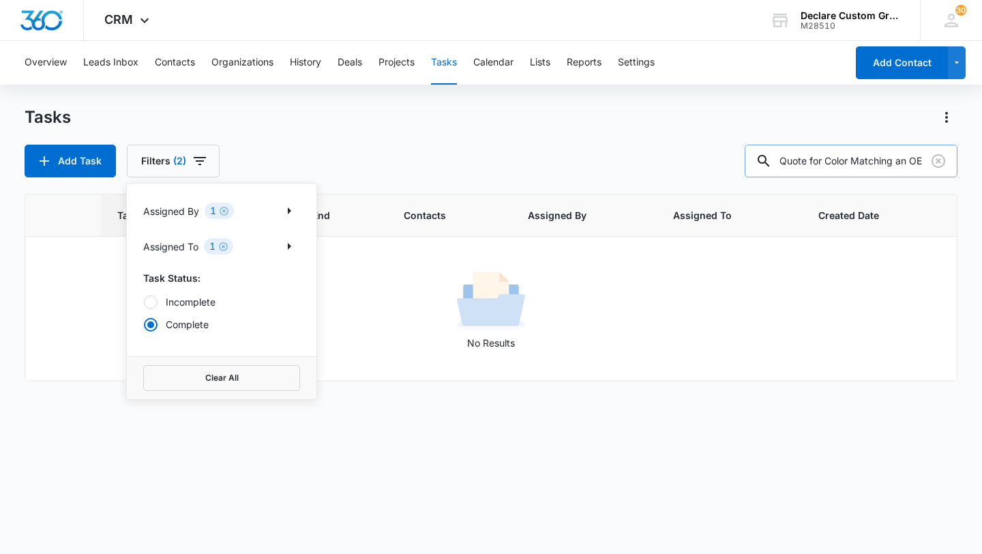
click at [848, 159] on input "Quote for Color Matching an OEM Bumper" at bounding box center [850, 161] width 213 height 33
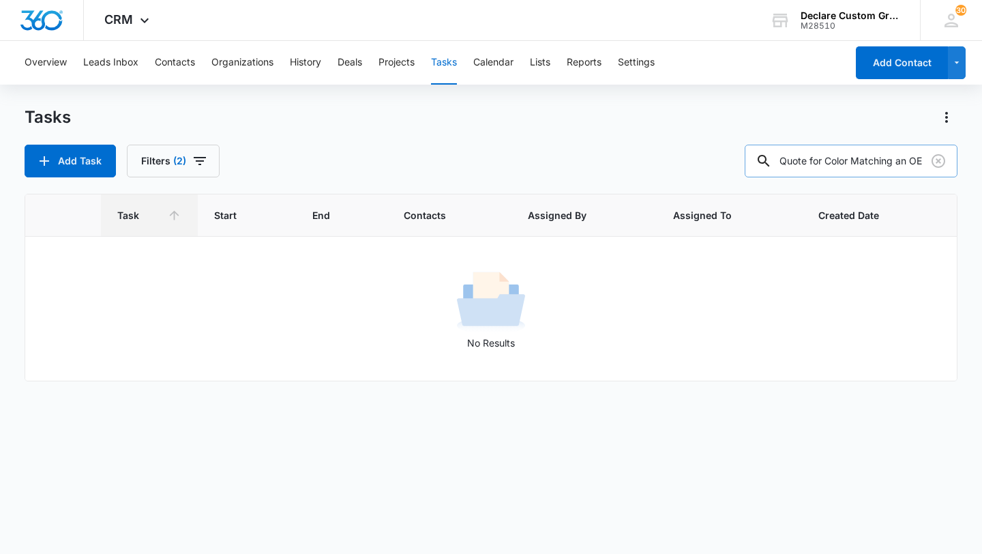
click at [924, 160] on input "Quote for Color Matching an OEM Bumper" at bounding box center [850, 161] width 213 height 33
drag, startPoint x: 924, startPoint y: 160, endPoint x: 961, endPoint y: 164, distance: 36.4
click at [961, 164] on main "Tasks Add Task Filters (2) Quote for Color Matching an OEM Bumper Task Start En…" at bounding box center [491, 329] width 982 height 446
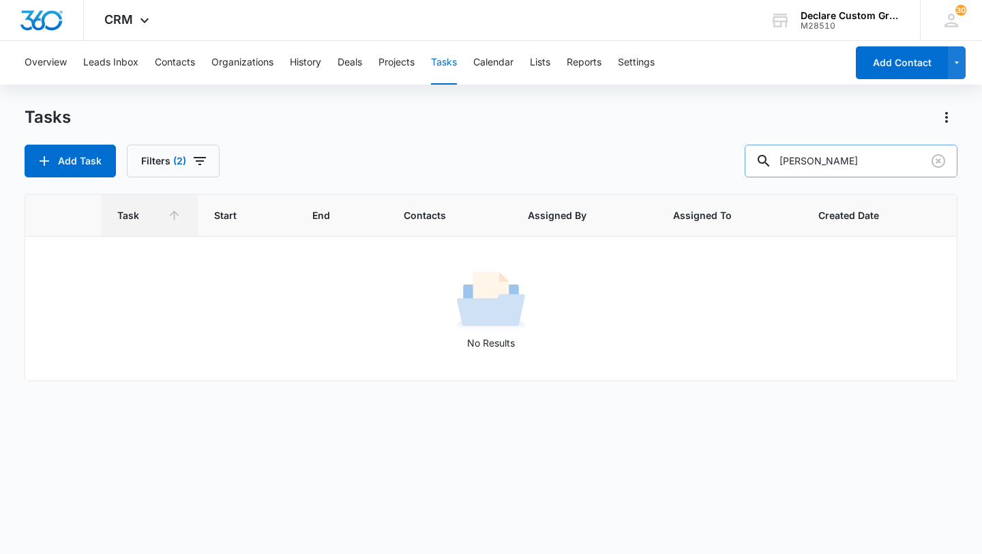
type input "[PERSON_NAME]"
click at [635, 61] on button "Settings" at bounding box center [636, 63] width 37 height 44
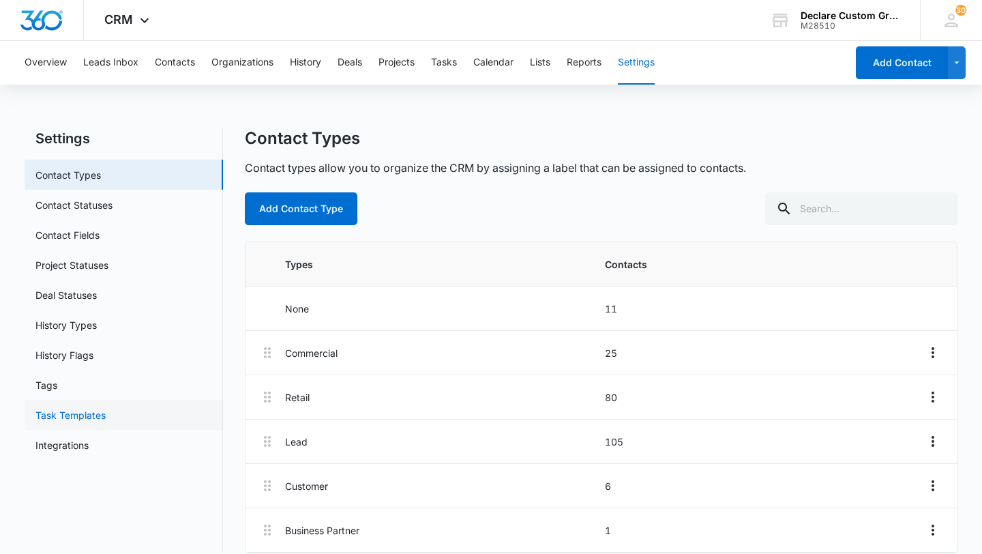
click at [67, 416] on link "Task Templates" at bounding box center [70, 415] width 70 height 14
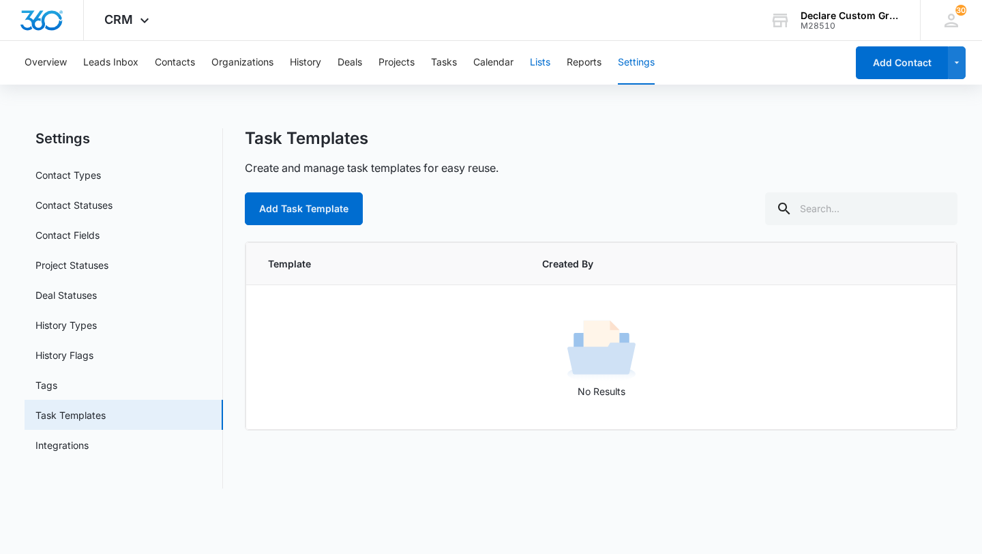
click at [546, 64] on button "Lists" at bounding box center [540, 63] width 20 height 44
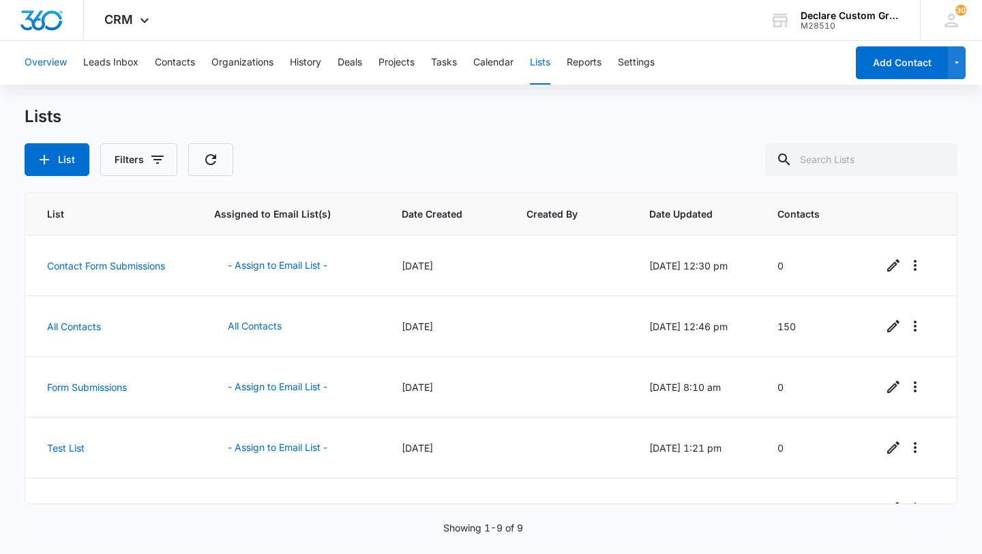
click at [54, 61] on button "Overview" at bounding box center [46, 63] width 42 height 44
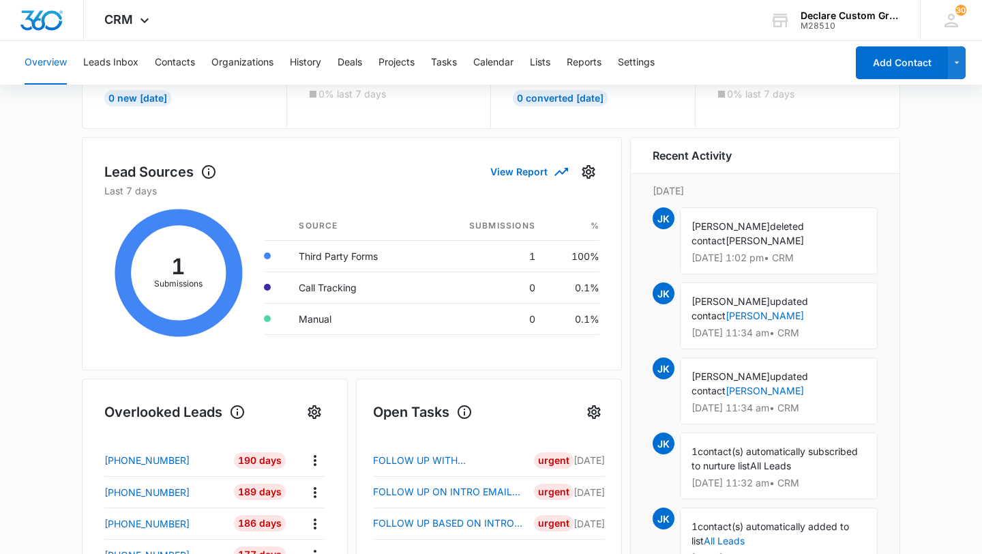
scroll to position [138, 0]
click at [687, 218] on div "[PERSON_NAME] deleted contact [PERSON_NAME] [DATE] 1:02 pm • CRM" at bounding box center [779, 240] width 198 height 67
click at [665, 215] on span "JK" at bounding box center [663, 218] width 22 height 22
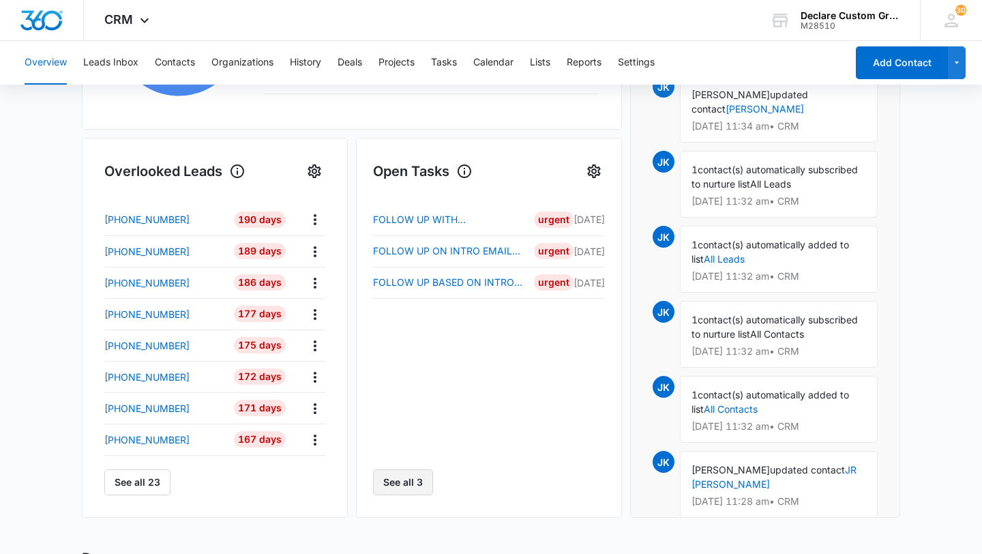
scroll to position [0, 0]
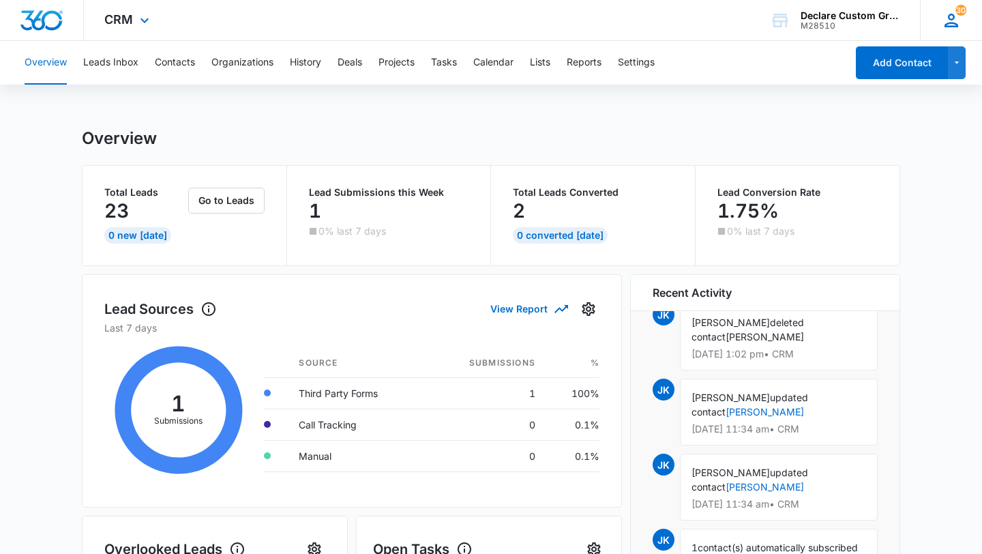
click at [961, 10] on span "30" at bounding box center [960, 10] width 11 height 11
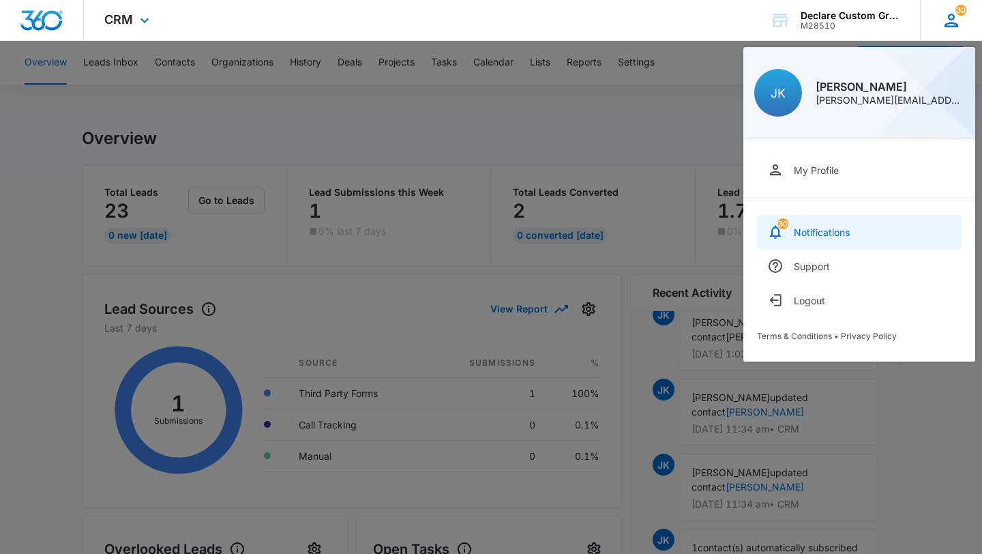
click at [813, 229] on div "Notifications" at bounding box center [822, 232] width 56 height 12
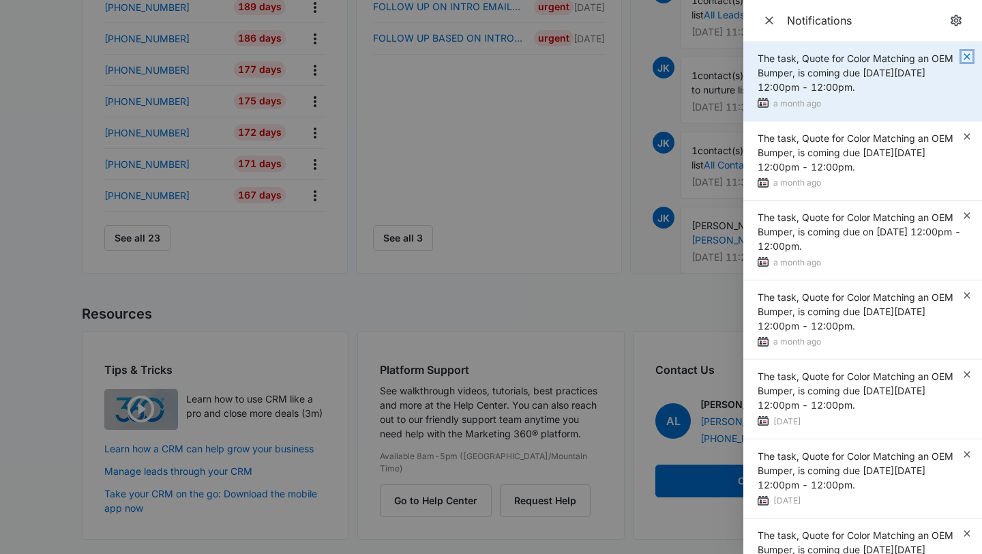
click at [967, 54] on icon "button" at bounding box center [966, 56] width 11 height 11
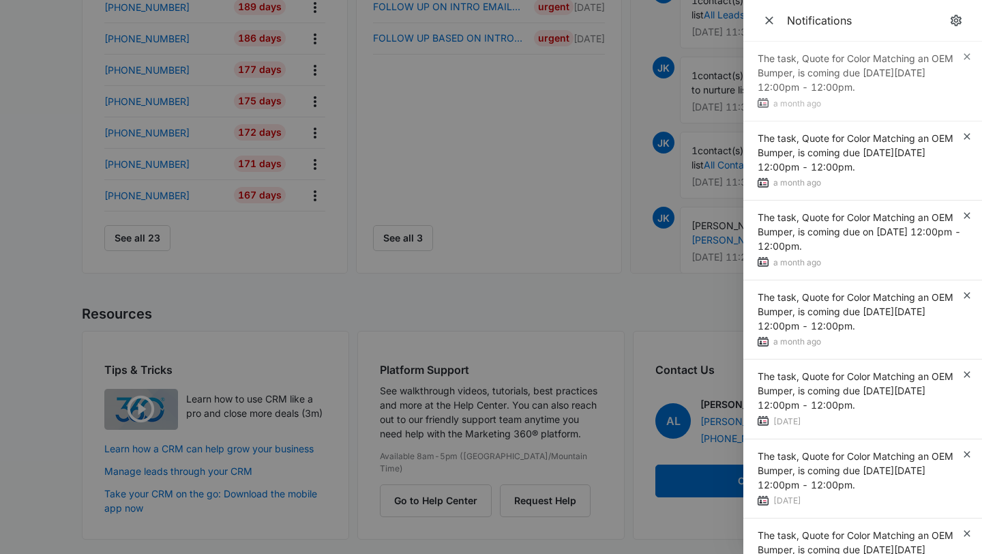
click at [966, 54] on div "The task, Quote for Color Matching an OEM Bumper, is coming due [DATE][DATE] 12…" at bounding box center [862, 82] width 239 height 80
click at [966, 54] on icon "button" at bounding box center [966, 56] width 11 height 11
click at [966, 54] on div "The task, Quote for Color Matching an OEM Bumper, is coming due [DATE][DATE] 12…" at bounding box center [862, 82] width 239 height 80
click at [966, 54] on icon "button" at bounding box center [966, 56] width 11 height 11
click at [966, 54] on div "The task, Quote for Color Matching an OEM Bumper, is coming due on [DATE] 12:00…" at bounding box center [862, 82] width 239 height 80
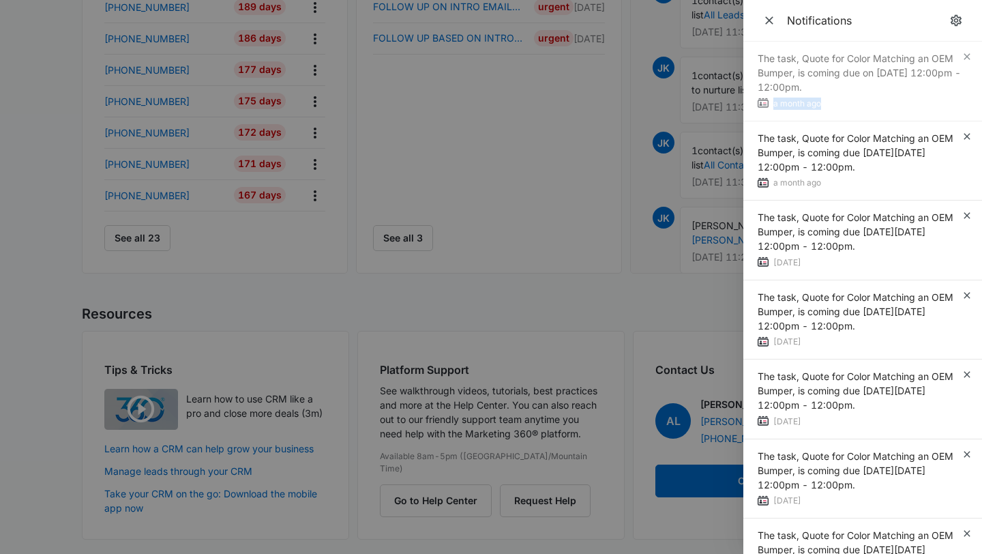
click at [966, 54] on div "The task, Quote for Color Matching an OEM Bumper, is coming due on [DATE] 12:00…" at bounding box center [862, 82] width 239 height 80
click at [966, 54] on icon "button" at bounding box center [966, 56] width 11 height 11
click at [966, 54] on div "The task, Quote for Color Matching an OEM Bumper, is coming due [DATE][DATE] 12…" at bounding box center [862, 82] width 239 height 80
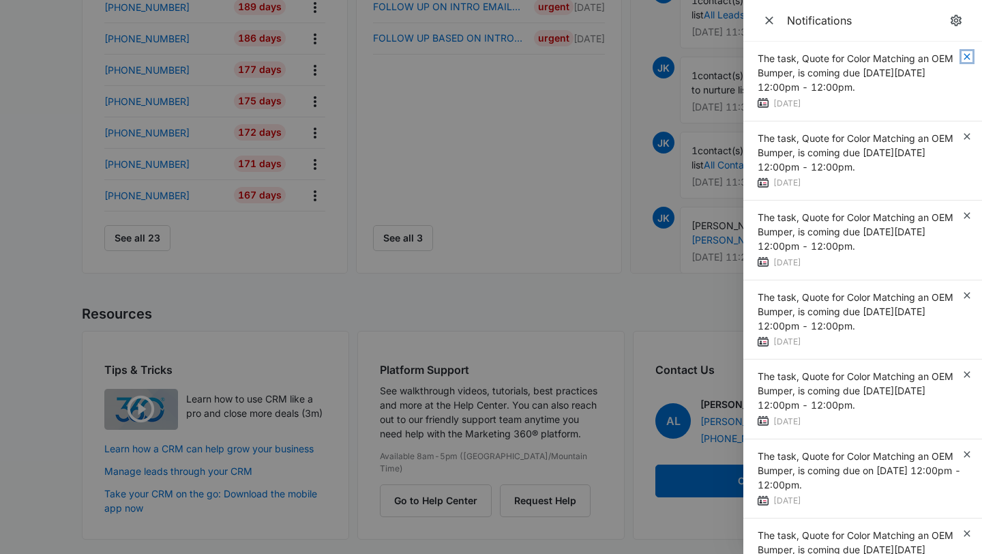
click at [966, 54] on icon "button" at bounding box center [966, 56] width 11 height 11
click at [966, 54] on div "The task, Quote for Color Matching an OEM Bumper, is coming due [DATE][DATE] 12…" at bounding box center [862, 82] width 239 height 80
click at [966, 54] on icon "button" at bounding box center [966, 56] width 11 height 11
click at [966, 54] on div "The task, Quote for Color Matching an OEM Bumper, is coming due [DATE][DATE] 12…" at bounding box center [862, 82] width 239 height 80
click at [966, 54] on icon "button" at bounding box center [966, 56] width 11 height 11
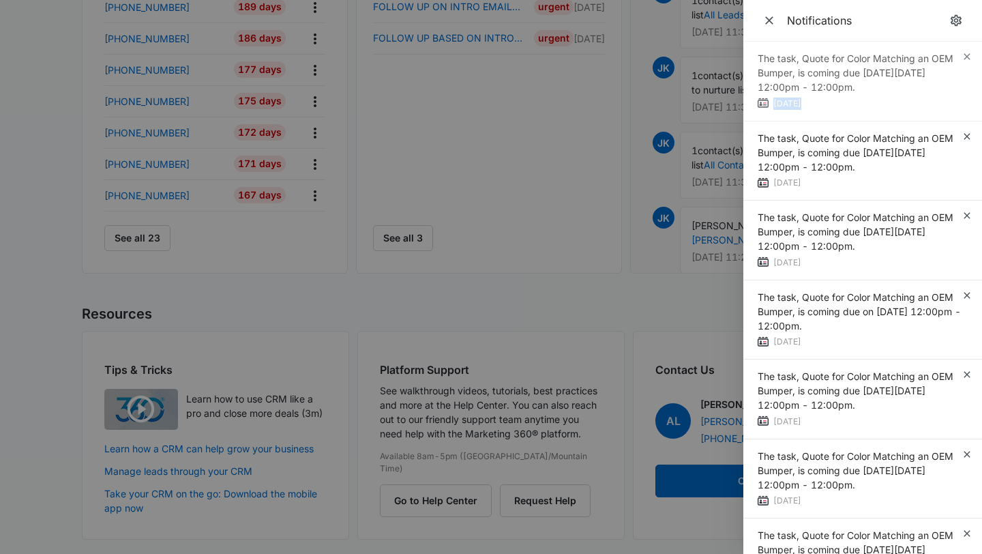
click at [966, 54] on div "The task, Quote for Color Matching an OEM Bumper, is coming due [DATE][DATE] 12…" at bounding box center [862, 82] width 239 height 80
click at [966, 54] on icon "button" at bounding box center [966, 56] width 11 height 11
click at [966, 54] on div "The task, Quote for Color Matching an OEM Bumper, is coming due [DATE][DATE] 12…" at bounding box center [862, 82] width 239 height 80
click at [966, 54] on icon "button" at bounding box center [966, 56] width 11 height 11
click at [966, 54] on div "The task, Quote for Color Matching an OEM Bumper, is coming due [DATE][DATE] 12…" at bounding box center [862, 82] width 239 height 80
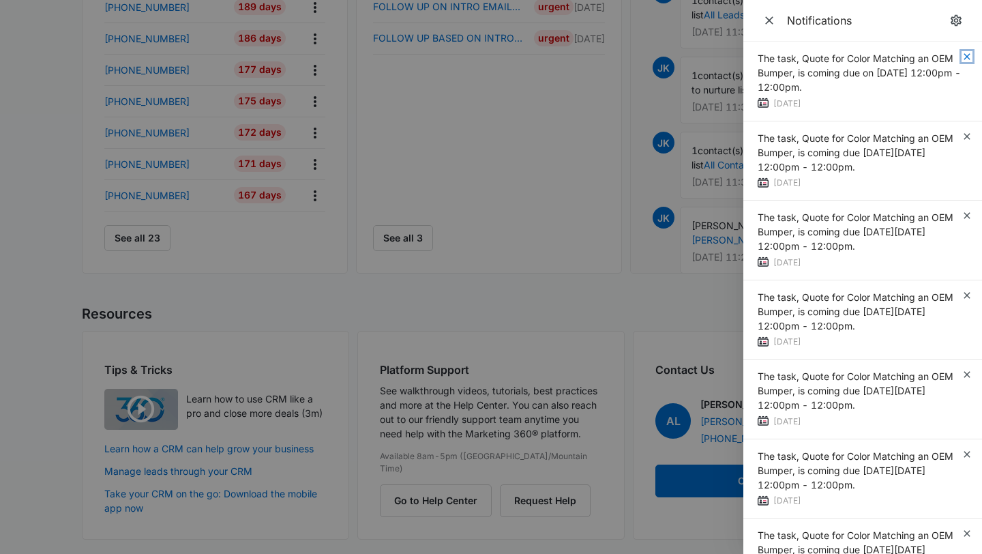
click at [966, 54] on icon "button" at bounding box center [966, 56] width 11 height 11
click at [966, 54] on div "The task, Quote for Color Matching an OEM Bumper, is coming due on [DATE] 12:00…" at bounding box center [862, 82] width 239 height 80
click at [966, 54] on icon "button" at bounding box center [966, 56] width 11 height 11
click at [966, 54] on div "The task, Quote for Color Matching an OEM Bumper, is coming due [DATE][DATE] 12…" at bounding box center [862, 82] width 239 height 80
click at [966, 54] on icon "button" at bounding box center [966, 56] width 11 height 11
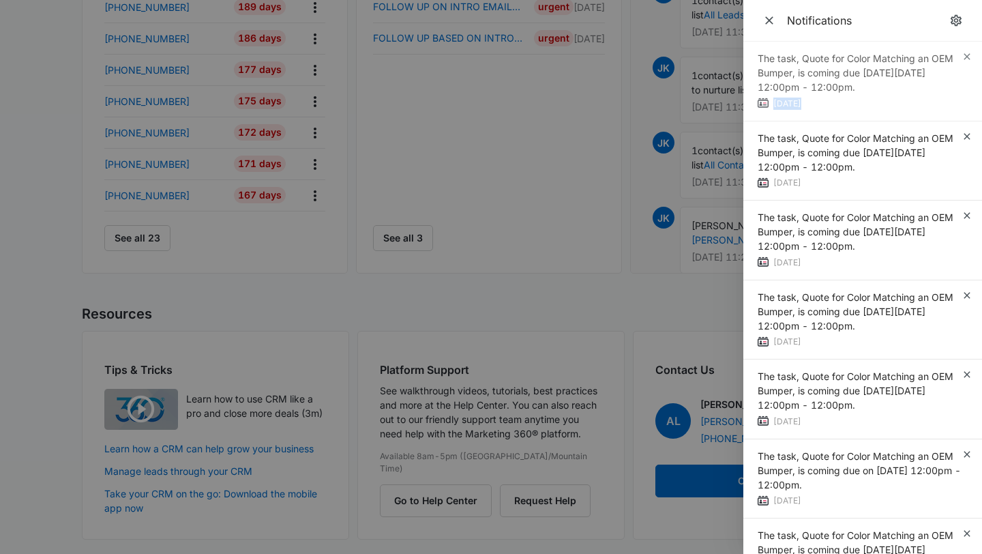
click at [966, 54] on div "The task, Quote for Color Matching an OEM Bumper, is coming due [DATE][DATE] 12…" at bounding box center [862, 82] width 239 height 80
click at [966, 54] on icon "button" at bounding box center [966, 56] width 11 height 11
click at [966, 54] on div "The task, Quote for Color Matching an OEM Bumper, is coming due [DATE][DATE] 12…" at bounding box center [862, 82] width 239 height 80
click at [966, 54] on icon "button" at bounding box center [966, 56] width 11 height 11
click at [966, 54] on div "The task, Quote for Color Matching an OEM Bumper, is coming due [DATE][DATE] 12…" at bounding box center [862, 82] width 239 height 80
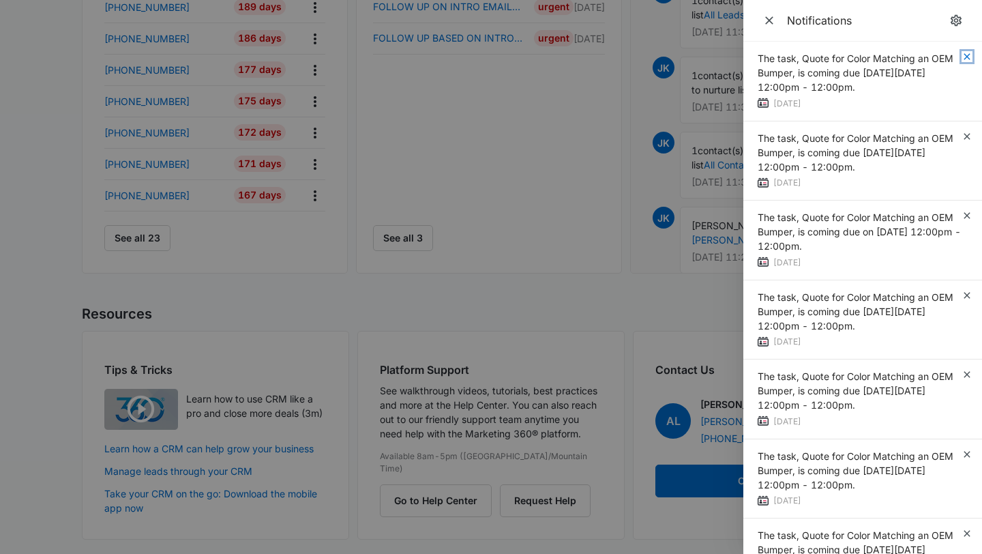
click at [966, 54] on icon "button" at bounding box center [966, 56] width 11 height 11
click at [966, 54] on div "The task, Quote for Color Matching an OEM Bumper, is coming due [DATE][DATE] 12…" at bounding box center [862, 82] width 239 height 80
click at [966, 54] on icon "button" at bounding box center [966, 56] width 11 height 11
click at [966, 54] on div "The task, Quote for Color Matching an OEM Bumper, is coming due [DATE][DATE] 12…" at bounding box center [862, 82] width 239 height 80
click at [966, 54] on icon "button" at bounding box center [966, 56] width 11 height 11
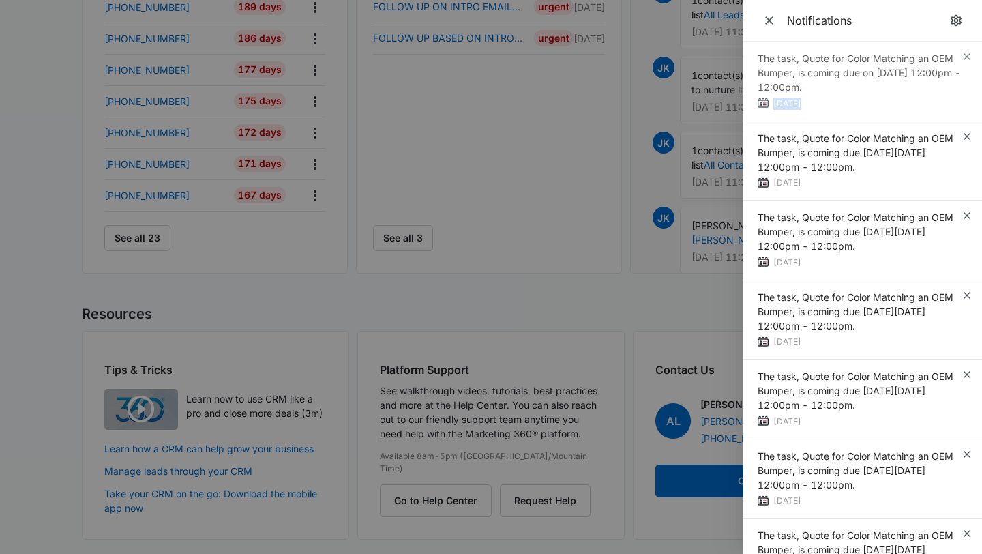
click at [966, 54] on div "The task, Quote for Color Matching an OEM Bumper, is coming due on [DATE] 12:00…" at bounding box center [862, 82] width 239 height 80
click at [966, 54] on icon "button" at bounding box center [966, 56] width 11 height 11
click at [966, 54] on div "The task, Quote for Color Matching an OEM Bumper, is coming due [DATE][DATE] 12…" at bounding box center [862, 82] width 239 height 80
click at [966, 54] on icon "button" at bounding box center [966, 56] width 11 height 11
click at [966, 54] on div "The task, Quote for Color Matching an OEM Bumper, is coming due [DATE][DATE] 12…" at bounding box center [862, 82] width 239 height 80
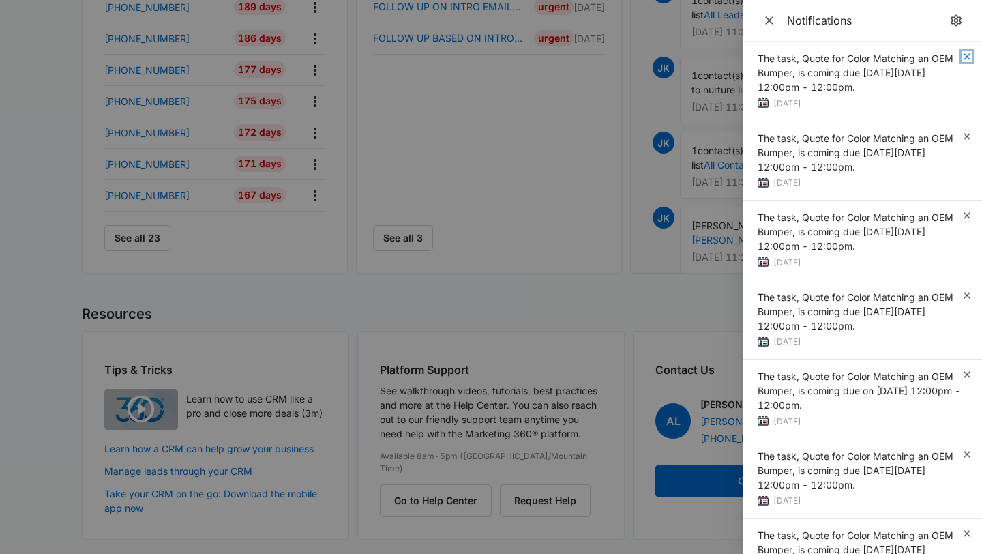
click at [966, 54] on icon "button" at bounding box center [966, 56] width 11 height 11
click at [966, 54] on div "The task, Quote for Color Matching an OEM Bumper, is coming due [DATE][DATE] 12…" at bounding box center [862, 82] width 239 height 80
click at [966, 54] on icon "button" at bounding box center [966, 56] width 11 height 11
click at [966, 54] on div "The task, Quote for Color Matching an OEM Bumper, is coming due [DATE][DATE] 12…" at bounding box center [862, 82] width 239 height 80
click at [966, 54] on icon "button" at bounding box center [966, 56] width 11 height 11
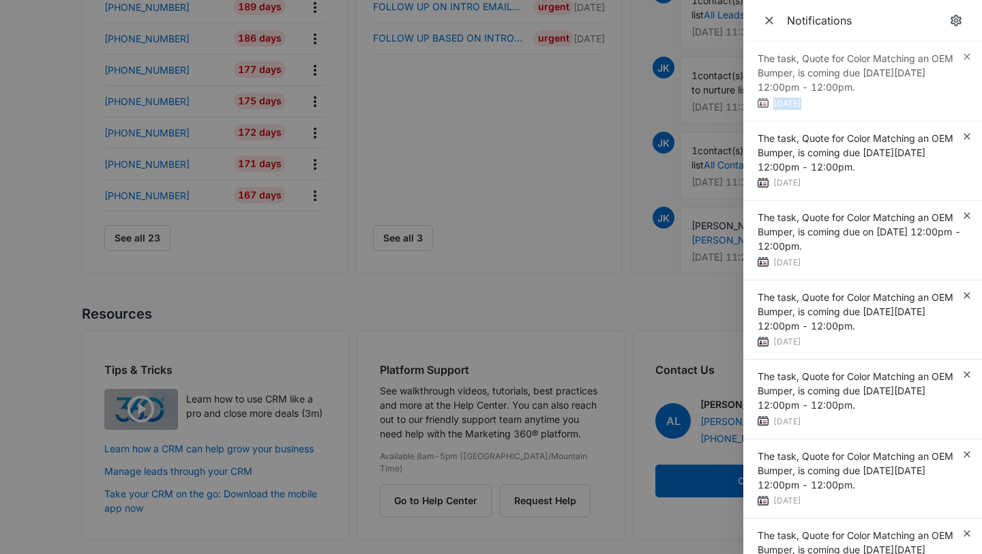
click at [966, 54] on div "The task, Quote for Color Matching an OEM Bumper, is coming due [DATE][DATE] 12…" at bounding box center [862, 82] width 239 height 80
click at [966, 54] on icon "button" at bounding box center [966, 56] width 11 height 11
click at [967, 56] on icon "button" at bounding box center [966, 56] width 6 height 6
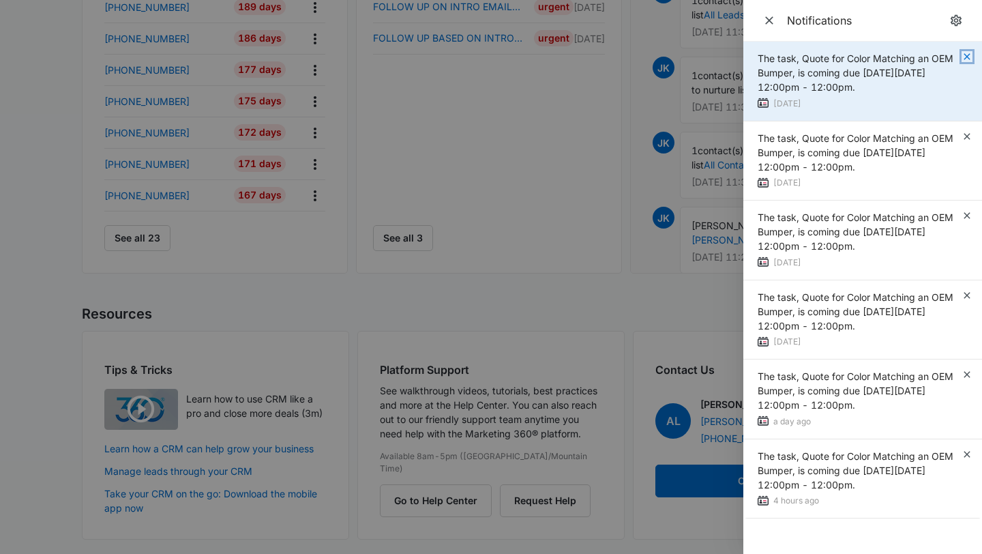
click at [967, 57] on icon "button" at bounding box center [966, 56] width 11 height 11
click at [968, 57] on icon "button" at bounding box center [966, 56] width 6 height 6
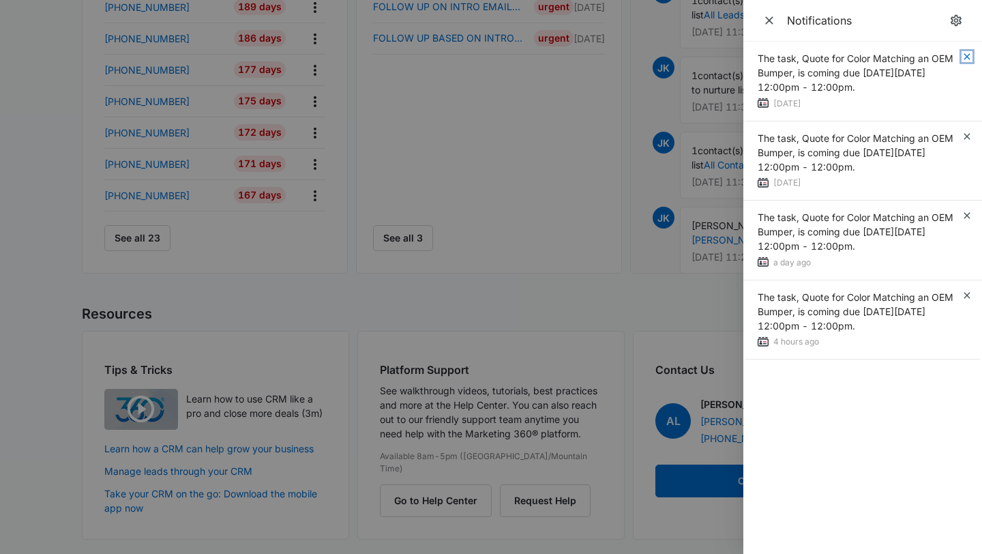
click at [967, 57] on icon "button" at bounding box center [966, 56] width 6 height 6
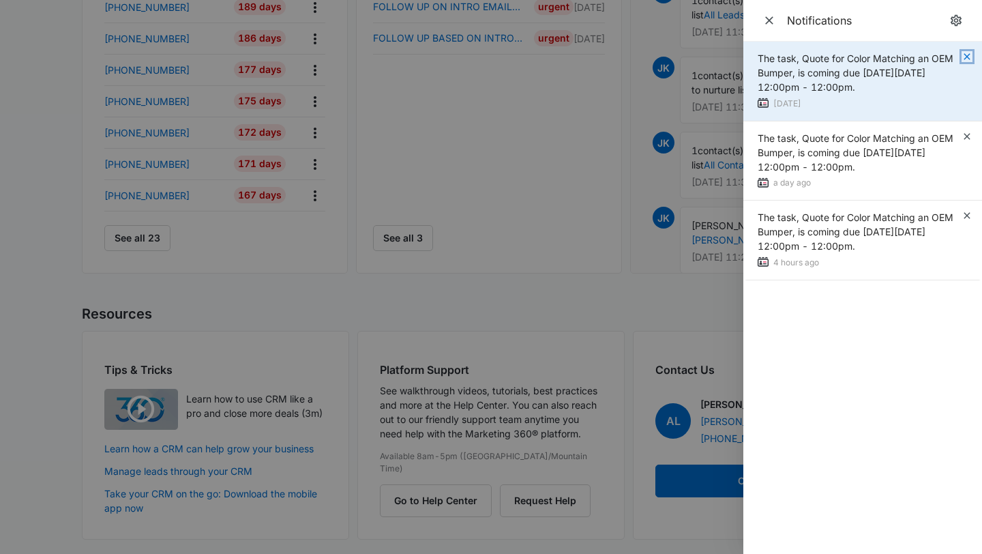
click at [967, 58] on icon "button" at bounding box center [966, 56] width 11 height 11
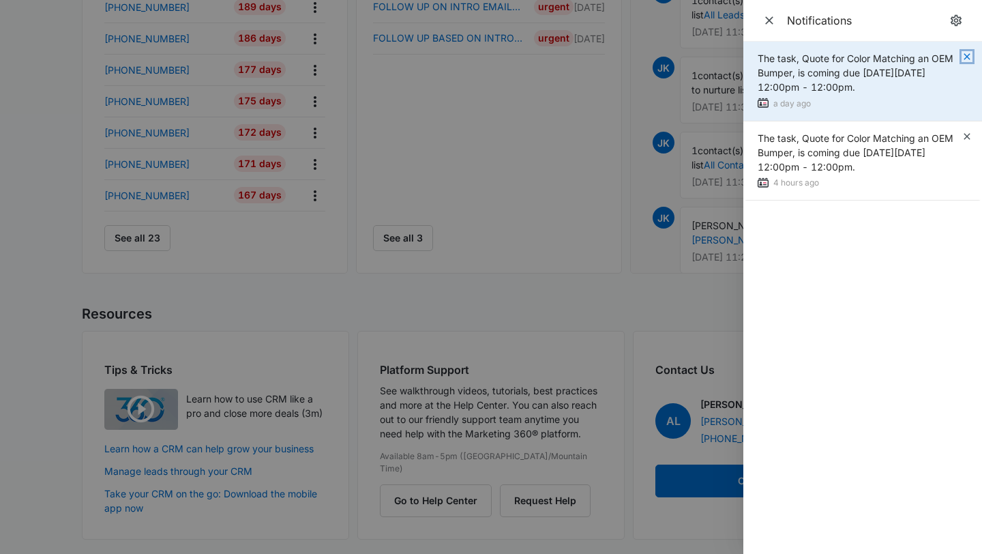
click at [967, 59] on icon "button" at bounding box center [966, 56] width 11 height 11
click at [767, 104] on img at bounding box center [762, 102] width 11 height 11
click at [788, 102] on div "4 hours ago" at bounding box center [859, 104] width 204 height 14
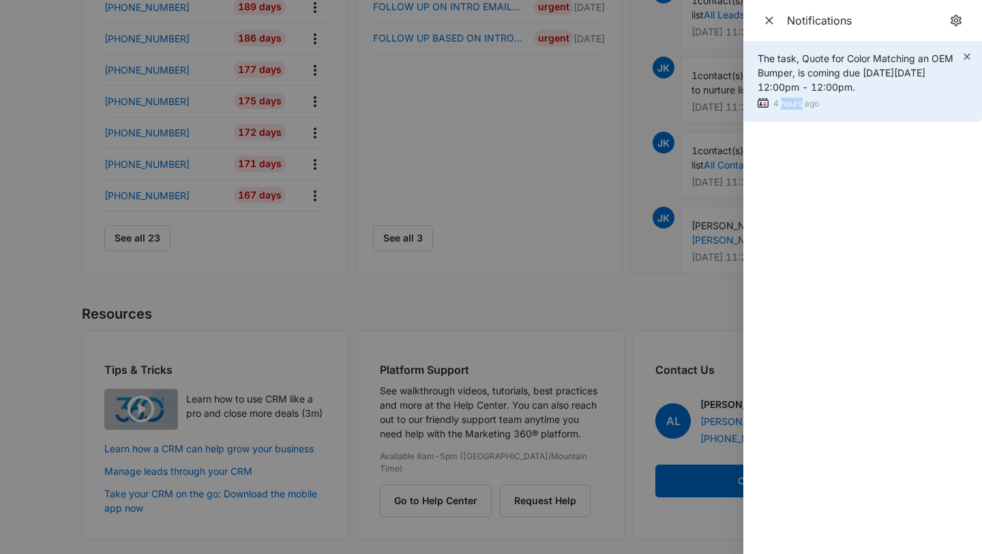
click at [788, 102] on div "4 hours ago" at bounding box center [859, 104] width 204 height 14
click at [815, 85] on span "The task, Quote for Color Matching an OEM Bumper, is coming due [DATE][DATE] 12…" at bounding box center [855, 72] width 196 height 40
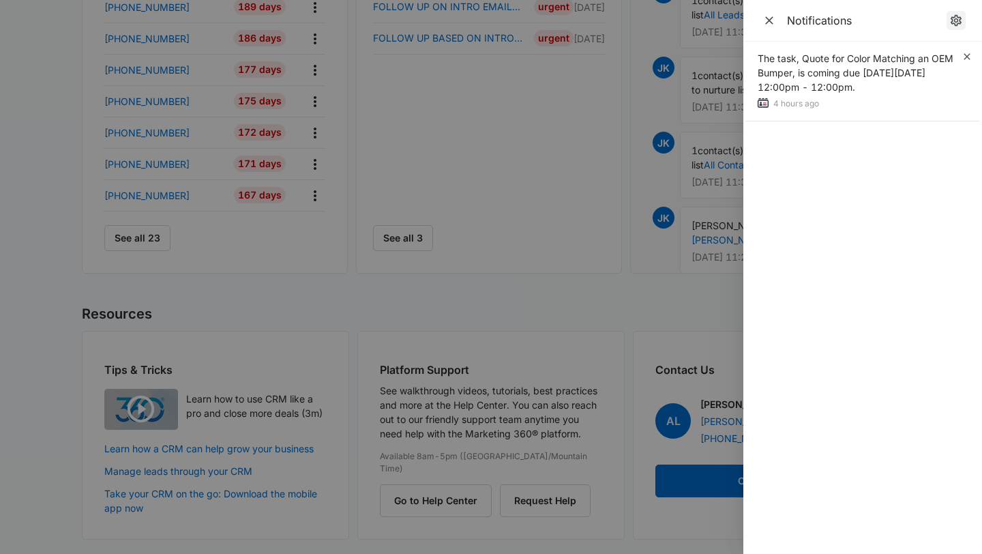
click at [957, 22] on icon "notifications.title" at bounding box center [956, 21] width 14 height 14
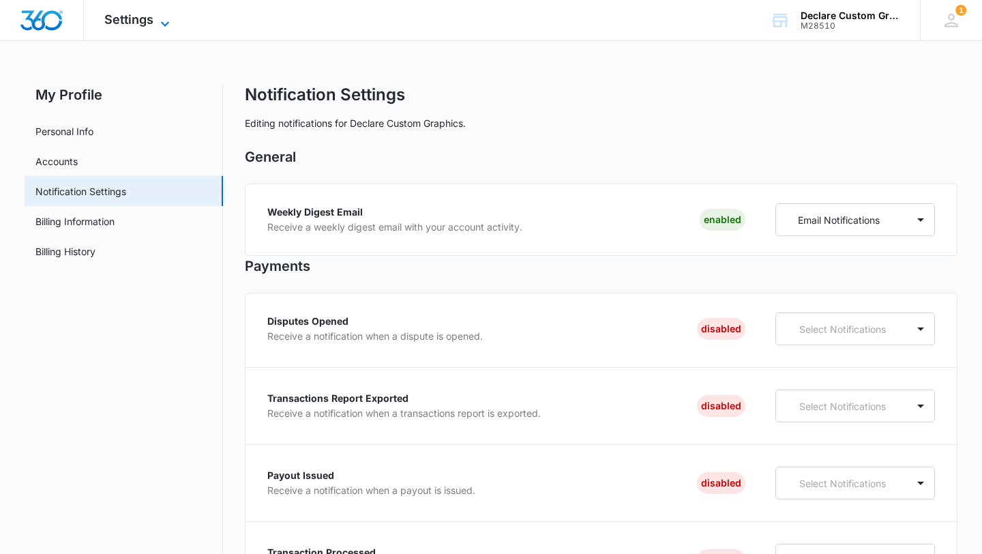
click at [136, 18] on span "Settings" at bounding box center [128, 19] width 49 height 14
